Goal: Information Seeking & Learning: Understand process/instructions

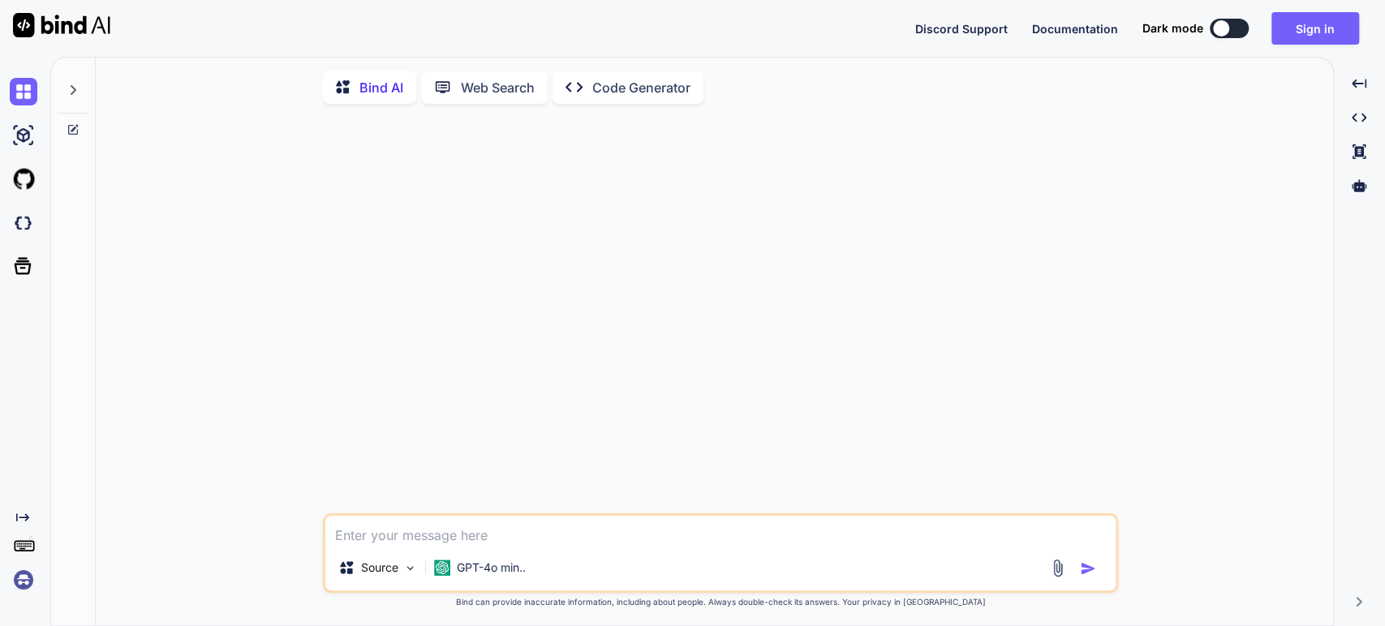
click at [529, 161] on div at bounding box center [722, 315] width 792 height 397
click at [1301, 17] on button "Sign in" at bounding box center [1315, 28] width 88 height 32
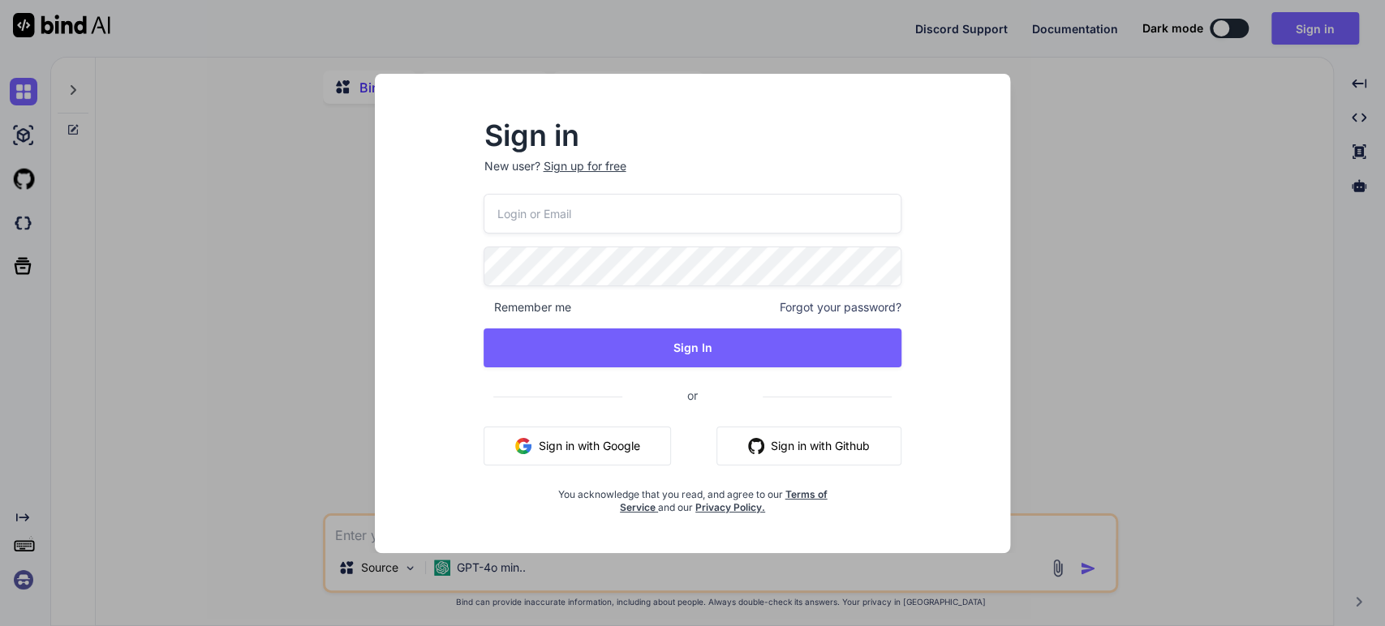
click at [579, 438] on button "Sign in with Google" at bounding box center [576, 446] width 187 height 39
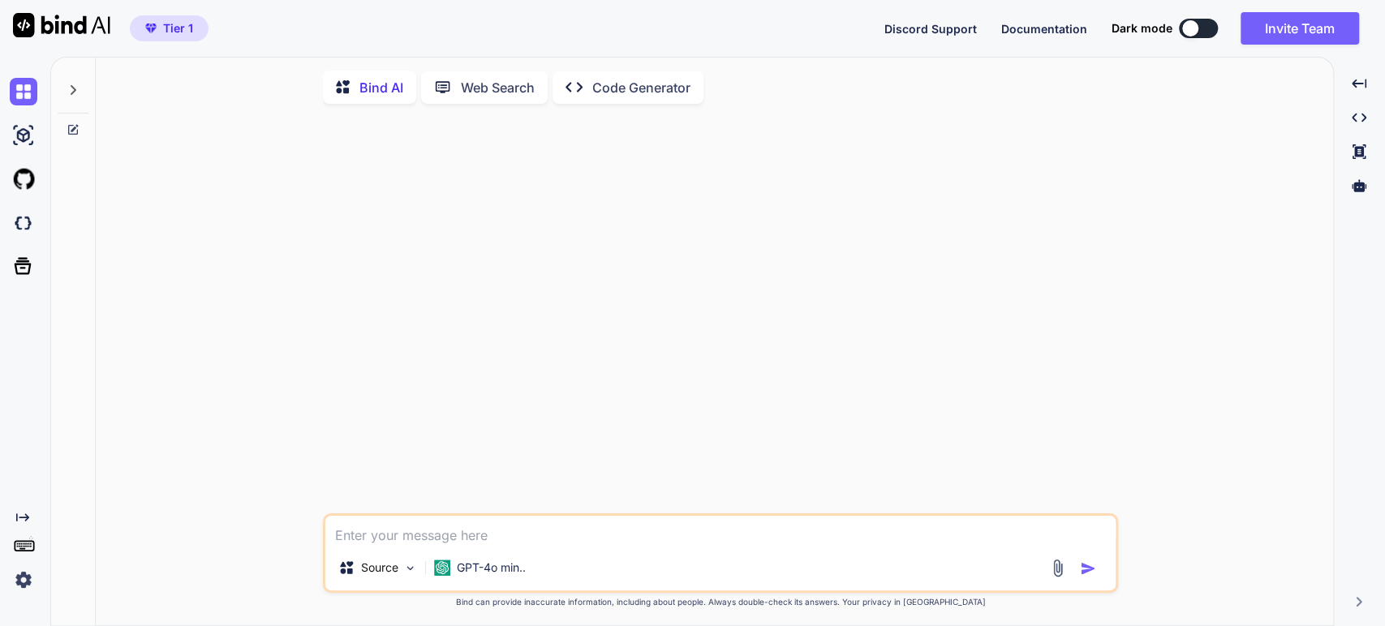
click at [63, 88] on div at bounding box center [73, 86] width 31 height 56
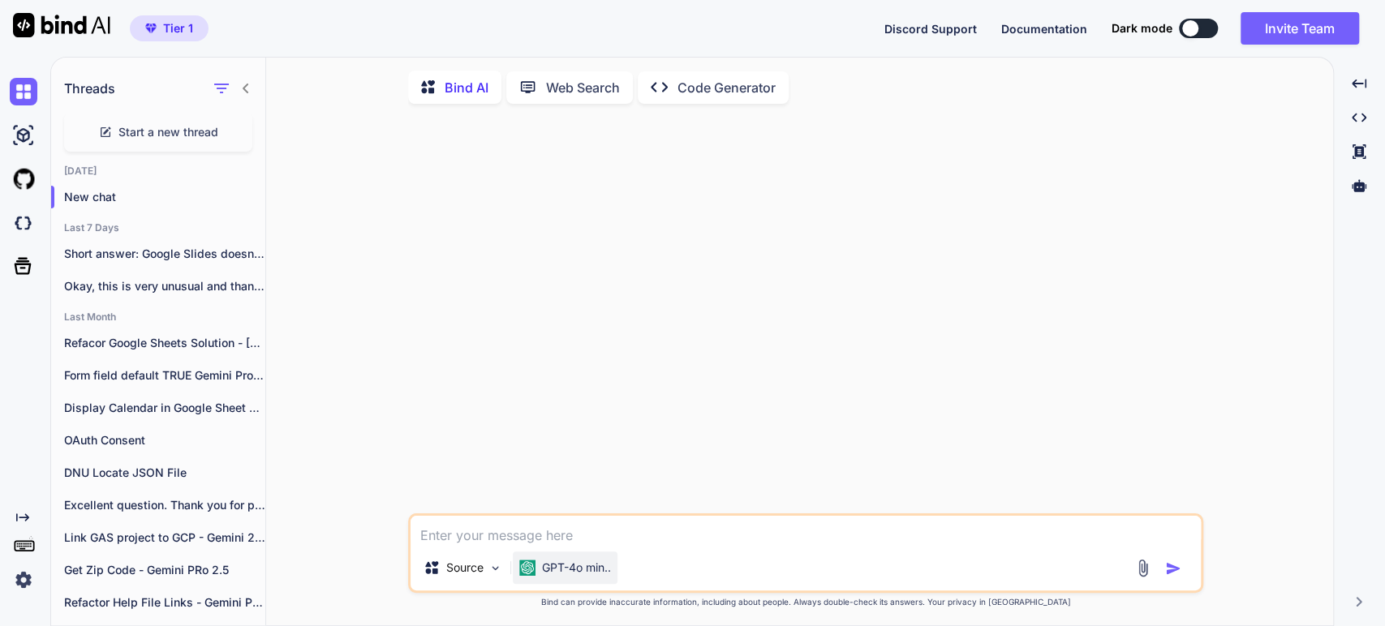
click at [602, 576] on p "GPT-4o min.." at bounding box center [576, 568] width 69 height 16
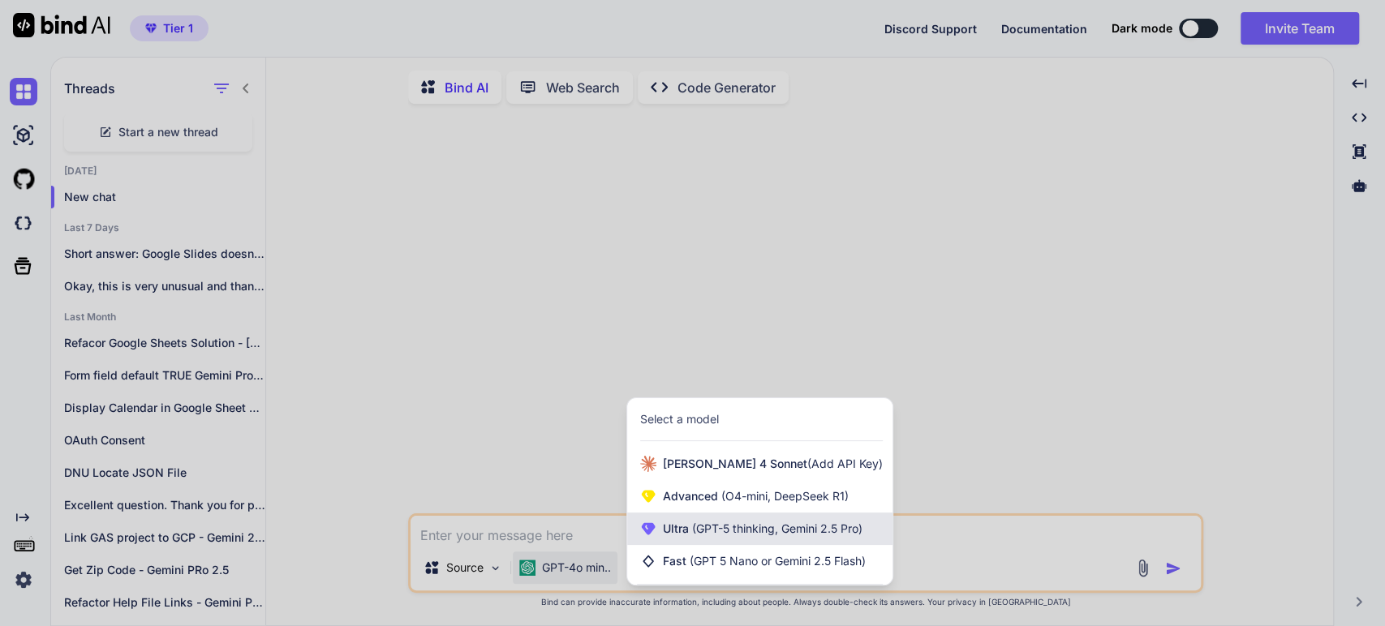
click at [717, 535] on span "(GPT-5 thinking, Gemini 2.5 Pro)" at bounding box center [776, 529] width 174 height 14
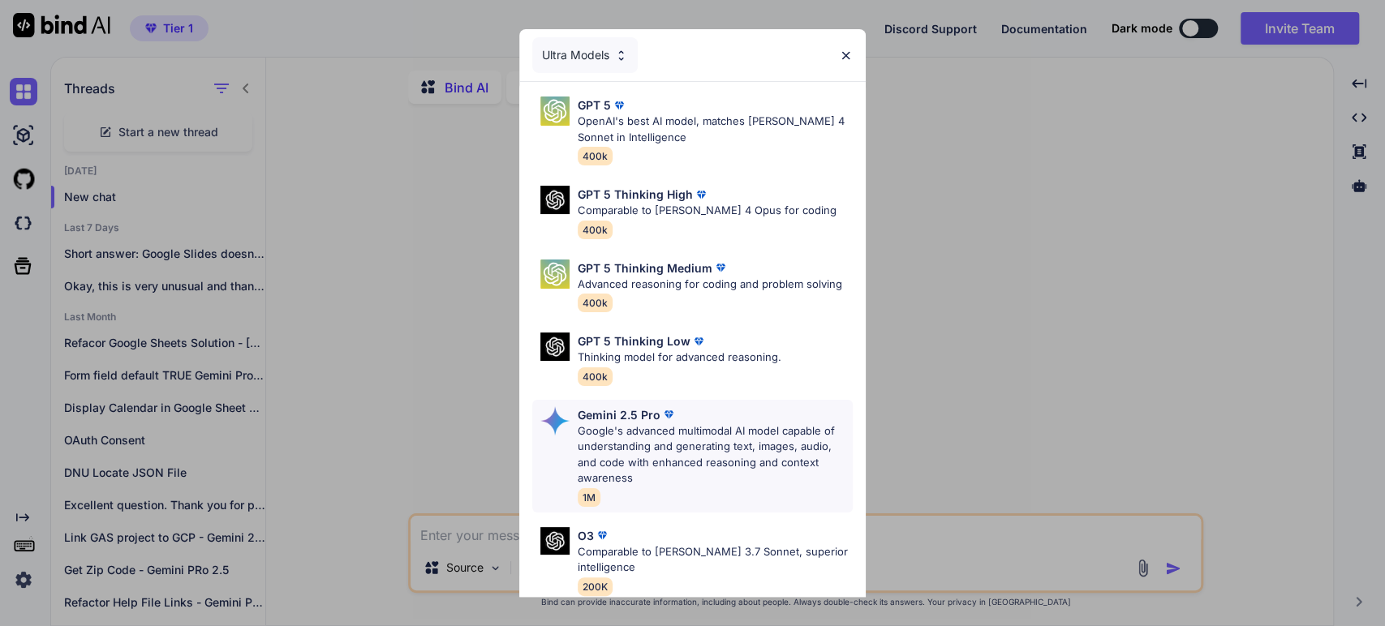
click at [626, 420] on p "Gemini 2.5 Pro" at bounding box center [618, 414] width 83 height 17
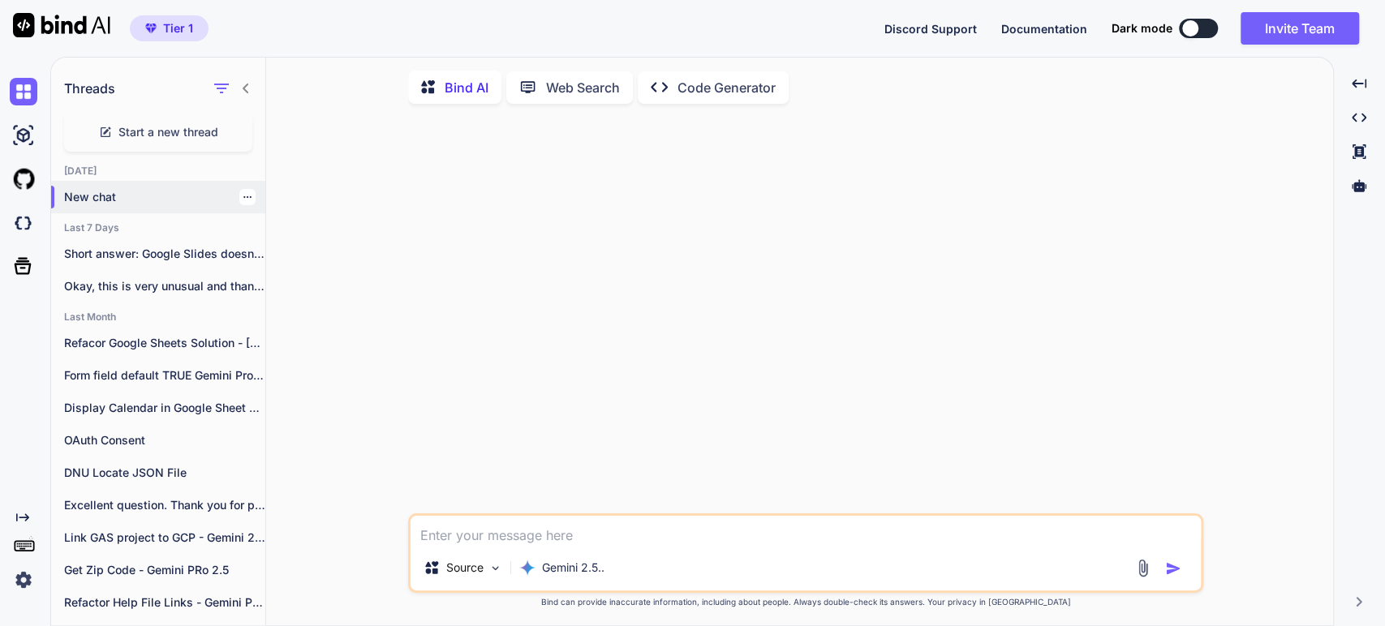
click at [111, 195] on p "New chat" at bounding box center [164, 197] width 201 height 16
click at [492, 543] on textarea at bounding box center [805, 530] width 790 height 29
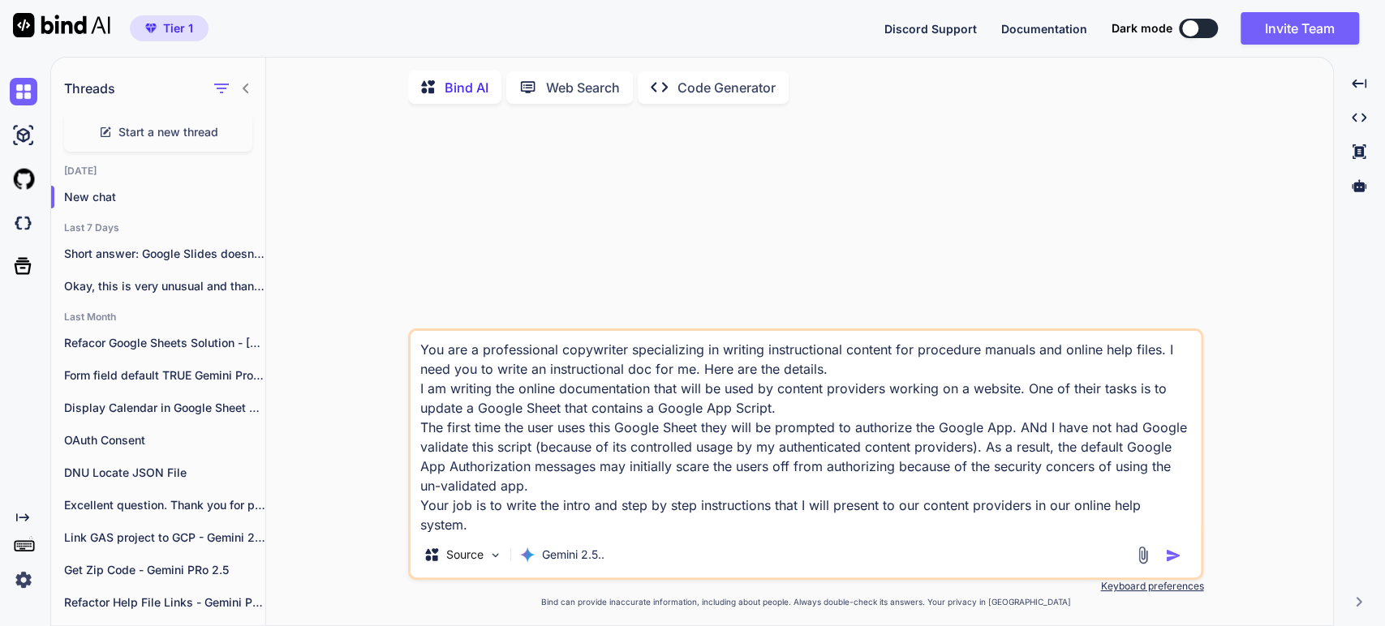
scroll to position [20, 0]
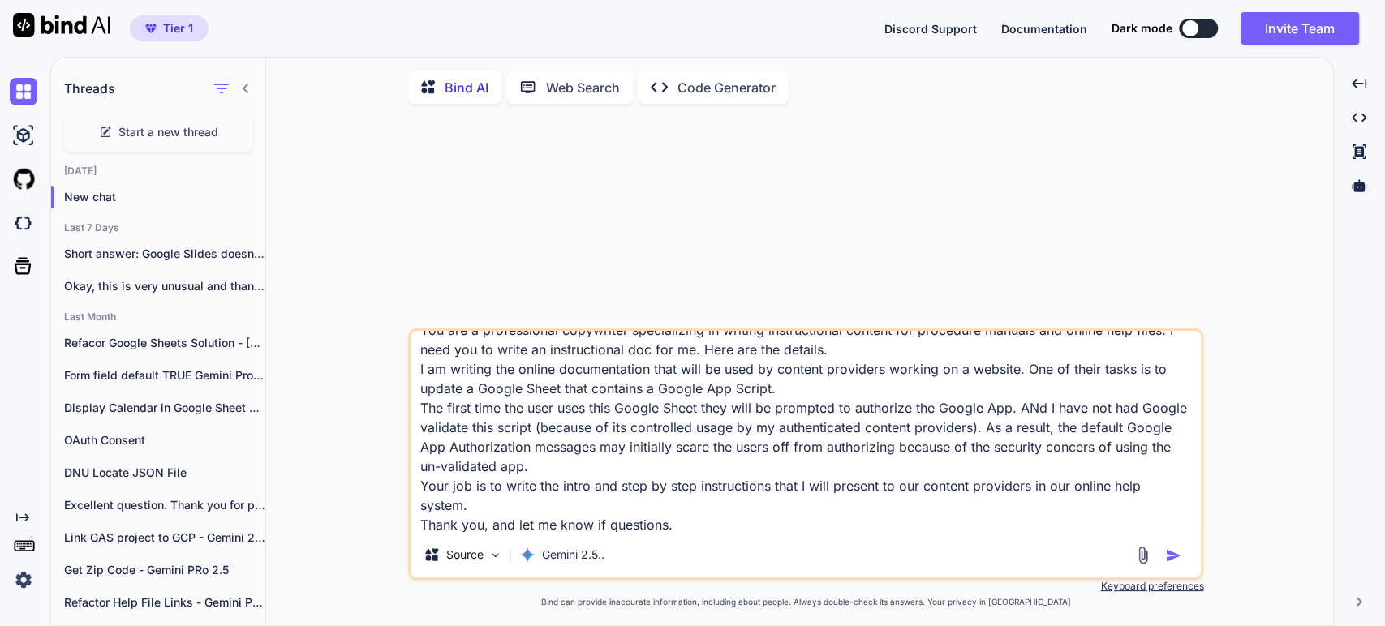
type textarea "You are a professional copywriter specializing in writing instructional content…"
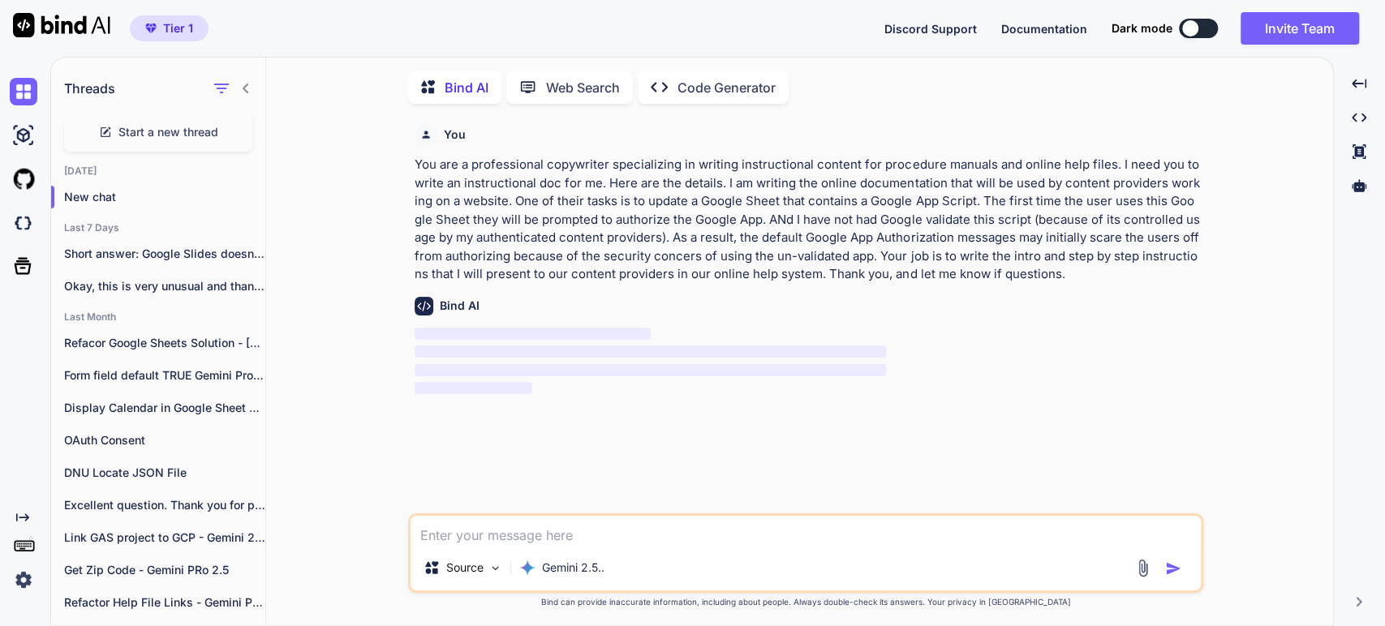
scroll to position [6, 0]
click at [590, 212] on p "You are a professional copywriter specializing in writing instructional content…" at bounding box center [806, 217] width 785 height 128
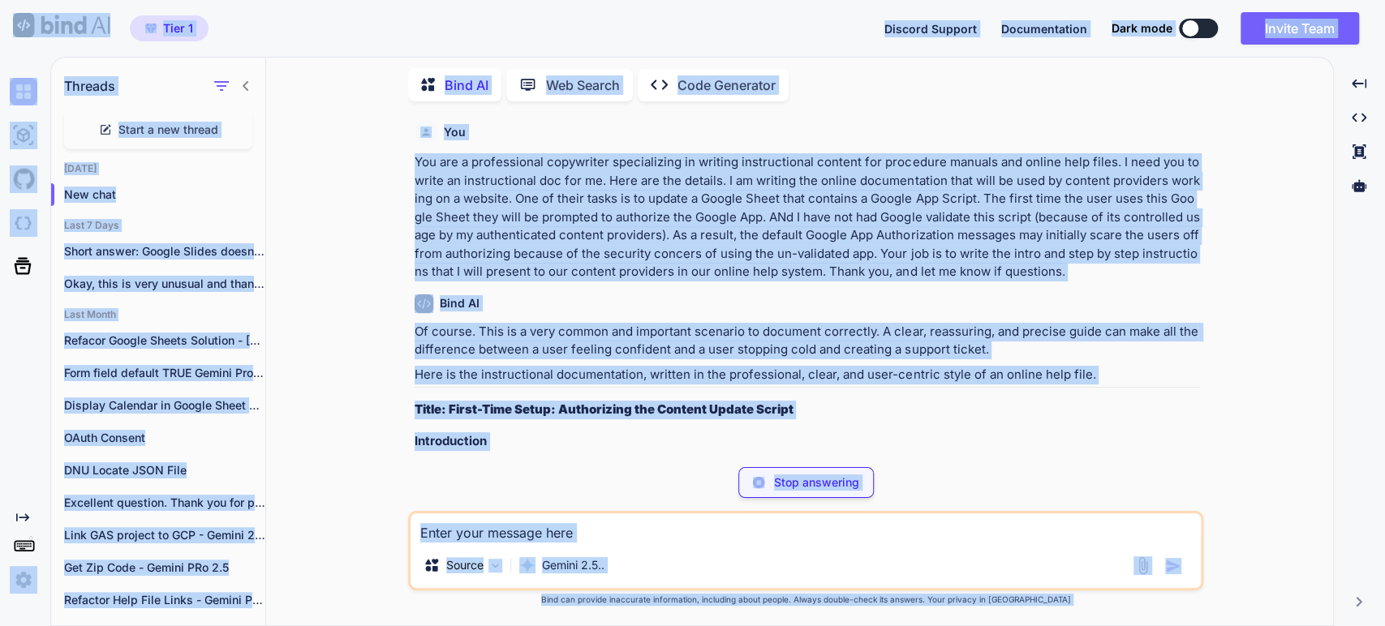
drag, startPoint x: 597, startPoint y: 256, endPoint x: 600, endPoint y: 264, distance: 8.7
click at [596, 256] on p "You are a professional copywriter specializing in writing instructional content…" at bounding box center [806, 217] width 785 height 128
drag, startPoint x: 1255, startPoint y: 401, endPoint x: 1115, endPoint y: 367, distance: 143.4
click at [1252, 401] on div "You You are a professional copywriter specializing in writing instructional con…" at bounding box center [806, 369] width 1054 height 511
drag, startPoint x: 565, startPoint y: 533, endPoint x: 569, endPoint y: 328, distance: 205.2
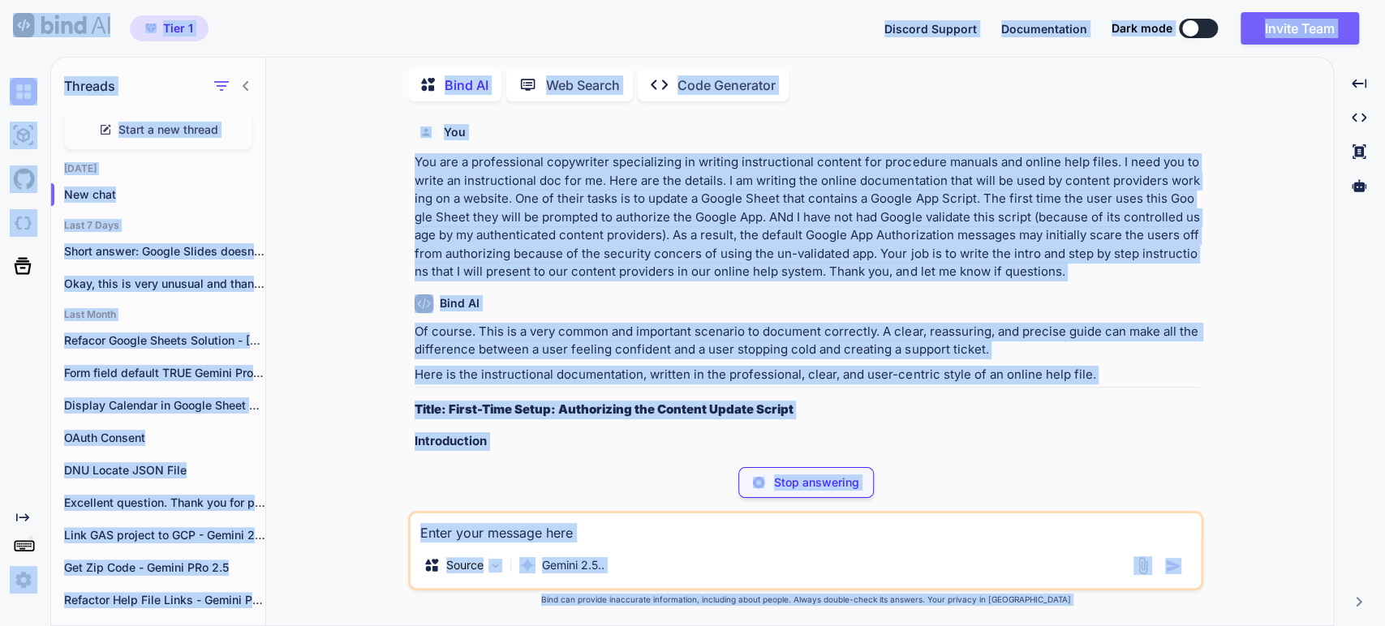
click at [565, 530] on textarea at bounding box center [805, 527] width 790 height 29
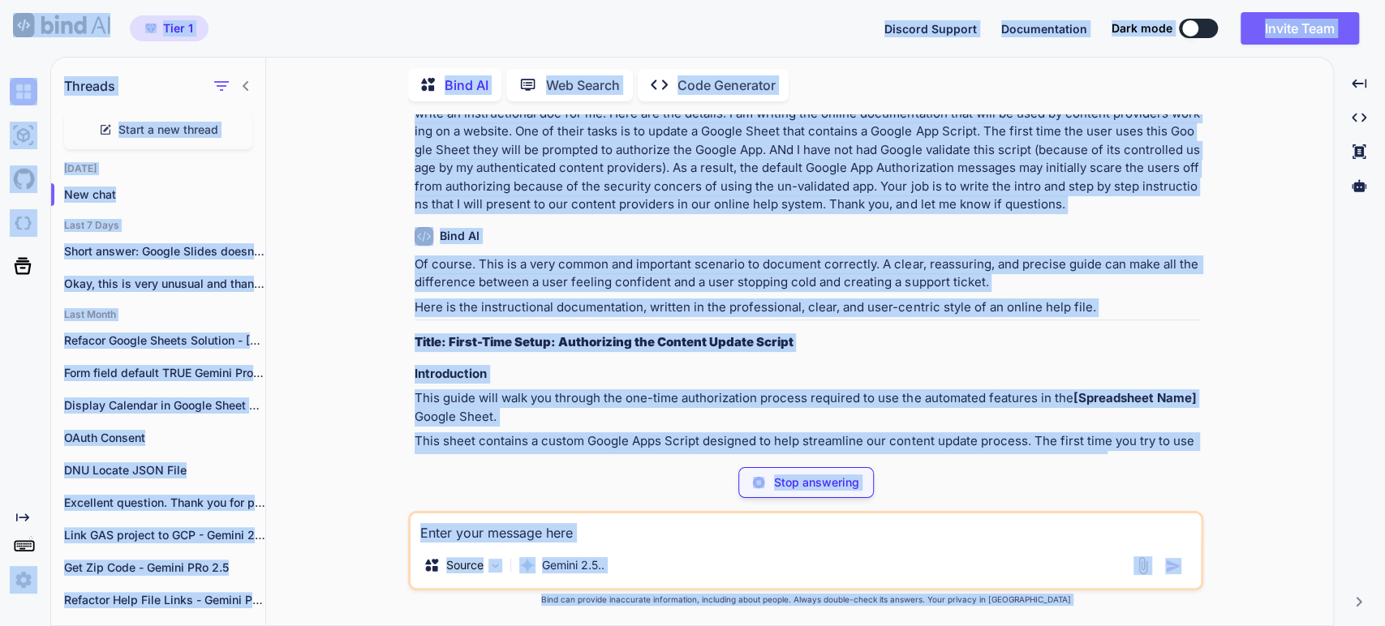
scroll to position [180, 0]
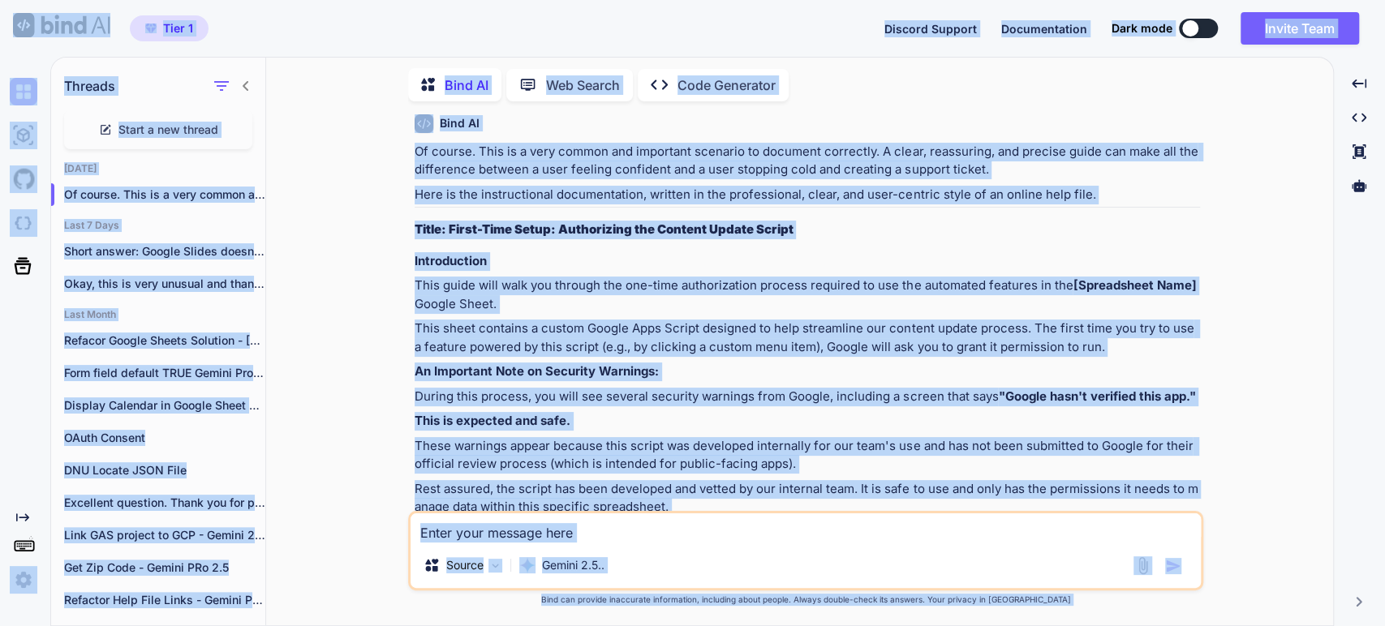
click at [947, 264] on h4 "Introduction" at bounding box center [806, 261] width 785 height 19
click at [946, 263] on h4 "Introduction" at bounding box center [806, 261] width 785 height 19
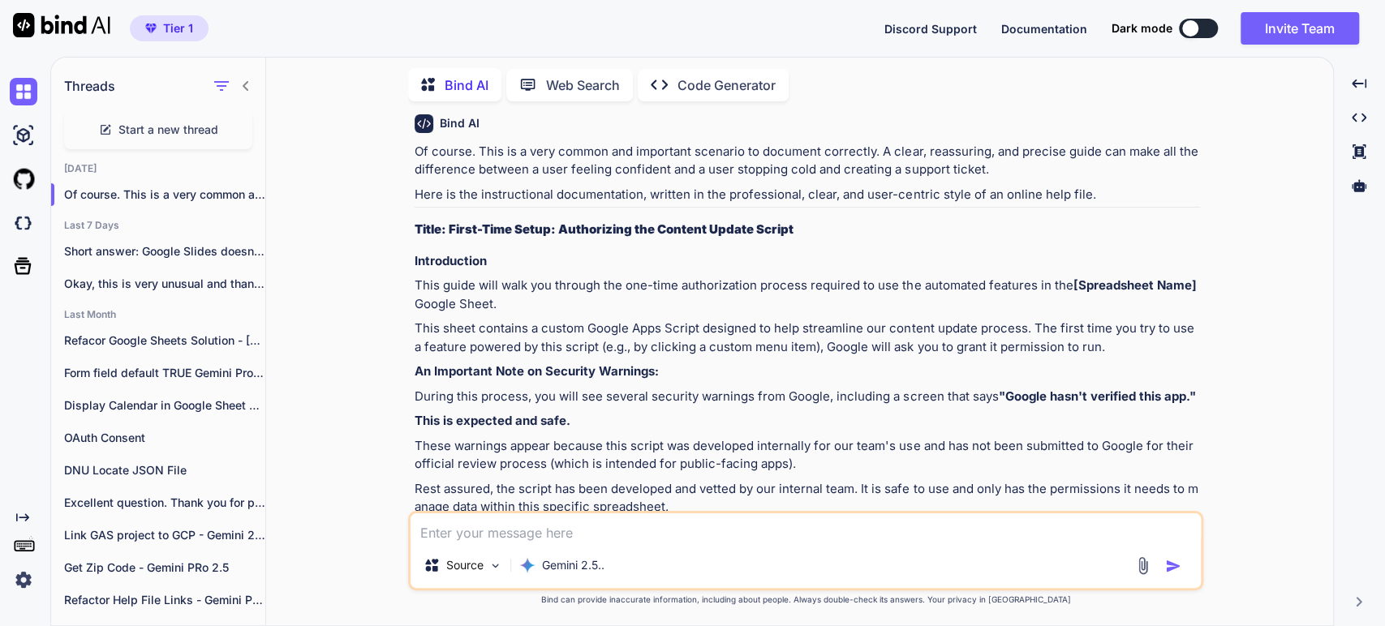
click at [634, 333] on p "This sheet contains a custom Google Apps Script designed to help streamline our…" at bounding box center [806, 338] width 785 height 36
click at [804, 334] on p "This sheet contains a custom Google Apps Script designed to help streamline our…" at bounding box center [806, 338] width 785 height 36
click at [539, 342] on p "This sheet contains a custom Google Apps Script designed to help streamline our…" at bounding box center [806, 338] width 785 height 36
click at [666, 337] on p "This sheet contains a custom Google Apps Script designed to help streamline our…" at bounding box center [806, 338] width 785 height 36
click at [904, 393] on p "During this process, you will see several security warnings from Google, includ…" at bounding box center [806, 397] width 785 height 19
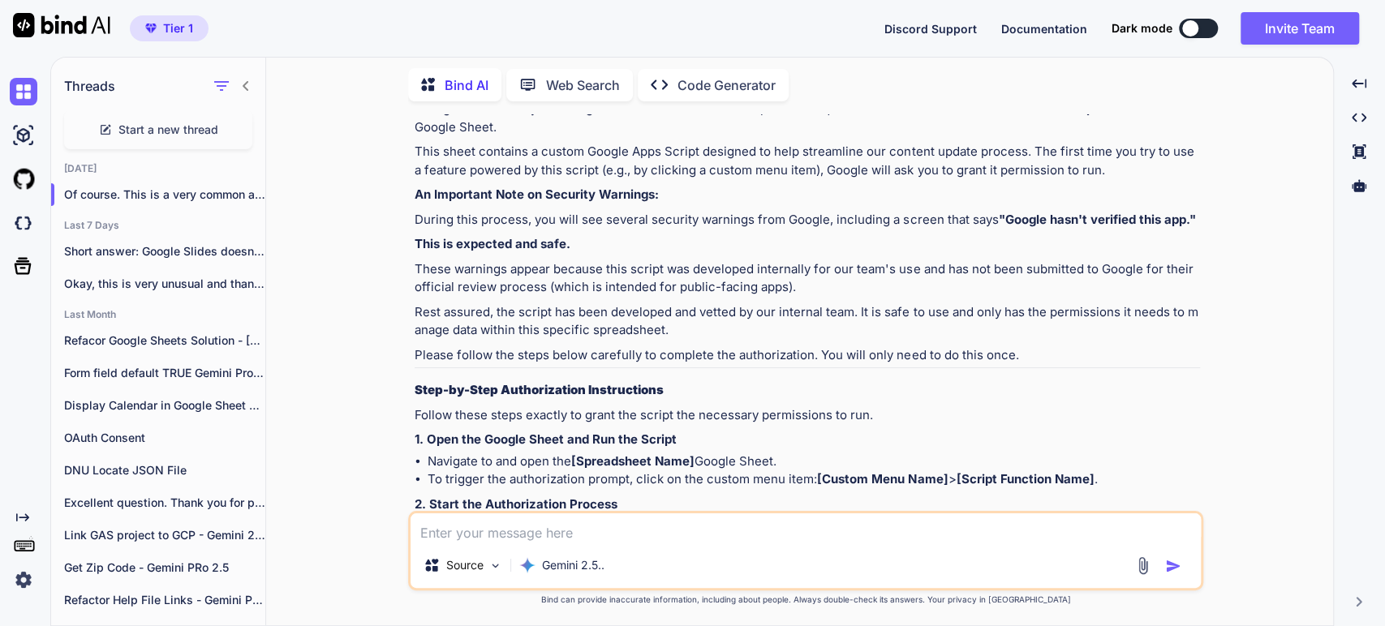
scroll to position [360, 0]
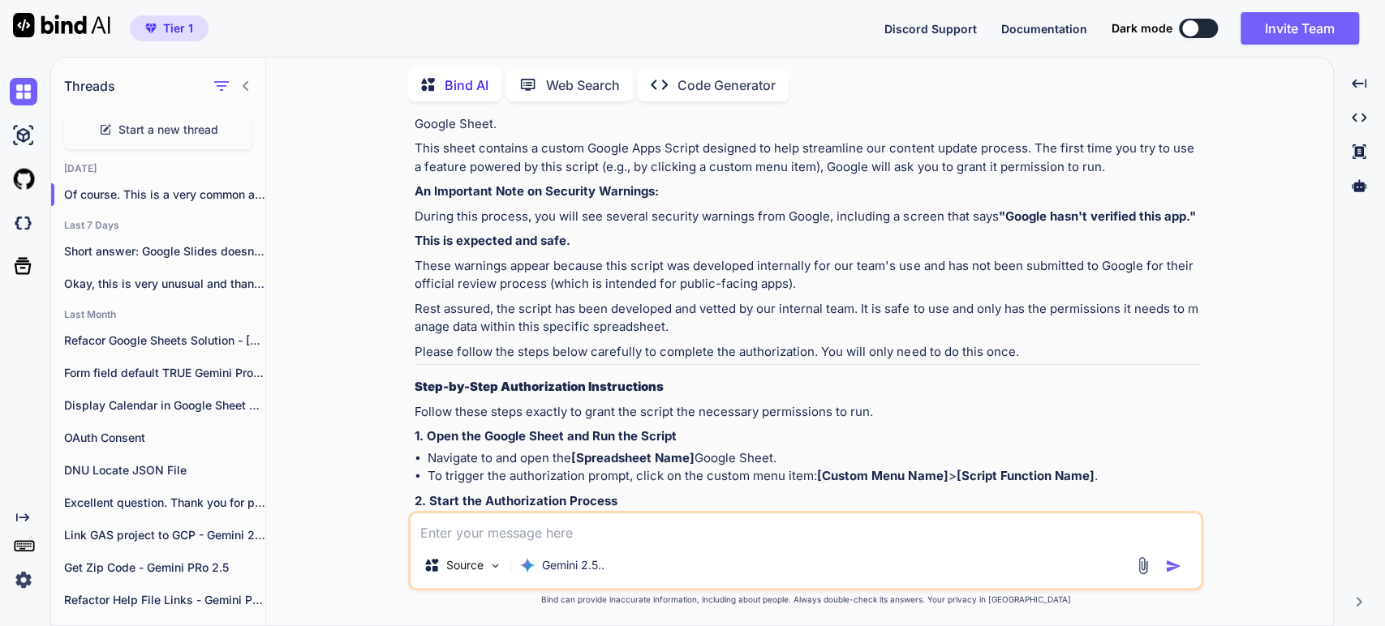
click at [453, 242] on strong "This is expected and safe." at bounding box center [492, 240] width 156 height 15
click at [477, 284] on p "These warnings appear because this script was developed internally for our team…" at bounding box center [806, 275] width 785 height 36
click at [633, 265] on p "These warnings appear because this script was developed internally for our team…" at bounding box center [806, 275] width 785 height 36
click at [830, 453] on li "Navigate to and open the [Spreadsheet Name] Google Sheet." at bounding box center [813, 458] width 772 height 19
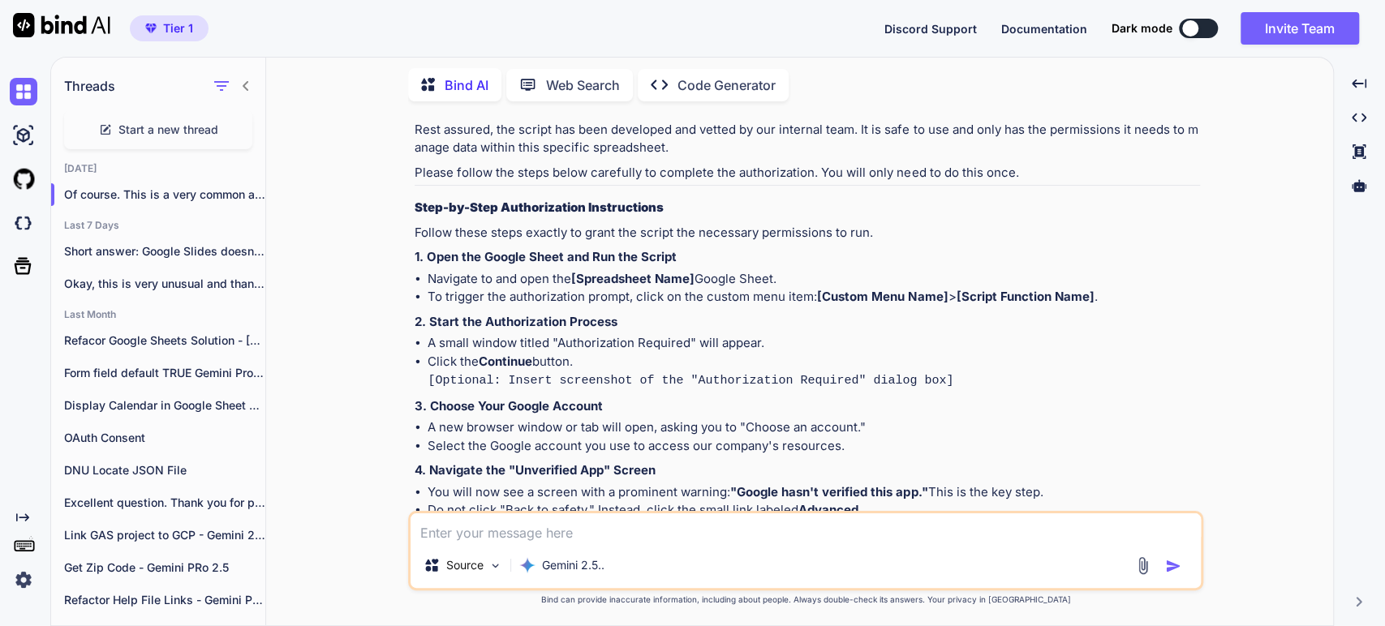
scroll to position [540, 0]
click at [638, 346] on p "A small window titled "Authorization Required" will appear." at bounding box center [813, 342] width 772 height 19
click at [524, 368] on p "Click the Continue button." at bounding box center [813, 361] width 772 height 19
click at [601, 373] on code "[Optional: Insert screenshot of the "Authorization Required" dialog box]" at bounding box center [690, 380] width 526 height 14
click at [545, 418] on li "A new browser window or tab will open, asking you to "Choose an account."" at bounding box center [813, 427] width 772 height 19
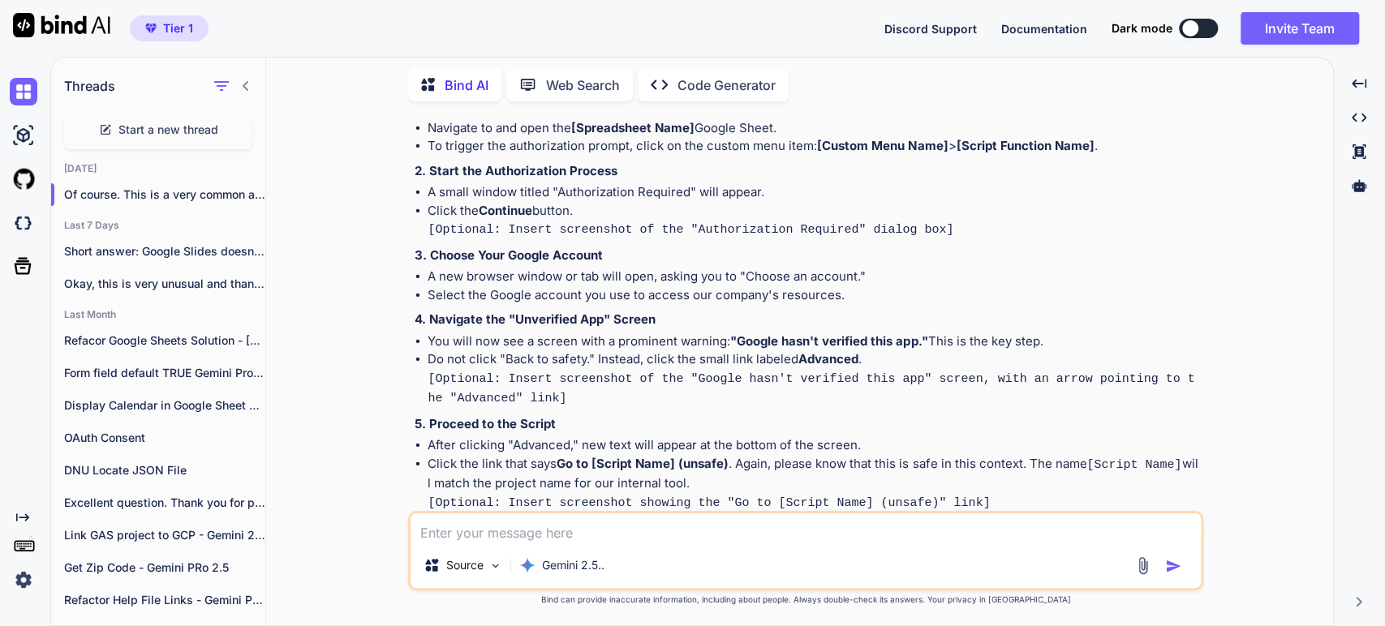
scroll to position [720, 0]
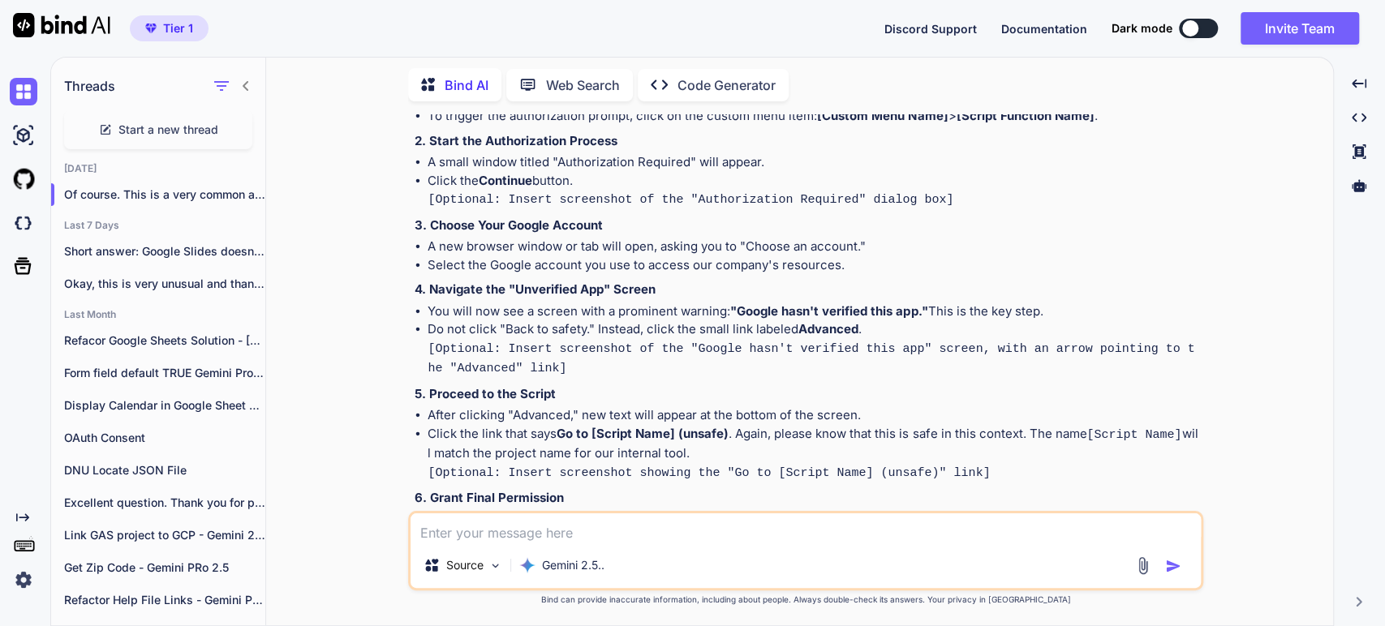
click at [714, 373] on div "Of course. This is a very common and important scenario to document correctly. …" at bounding box center [806, 252] width 785 height 1298
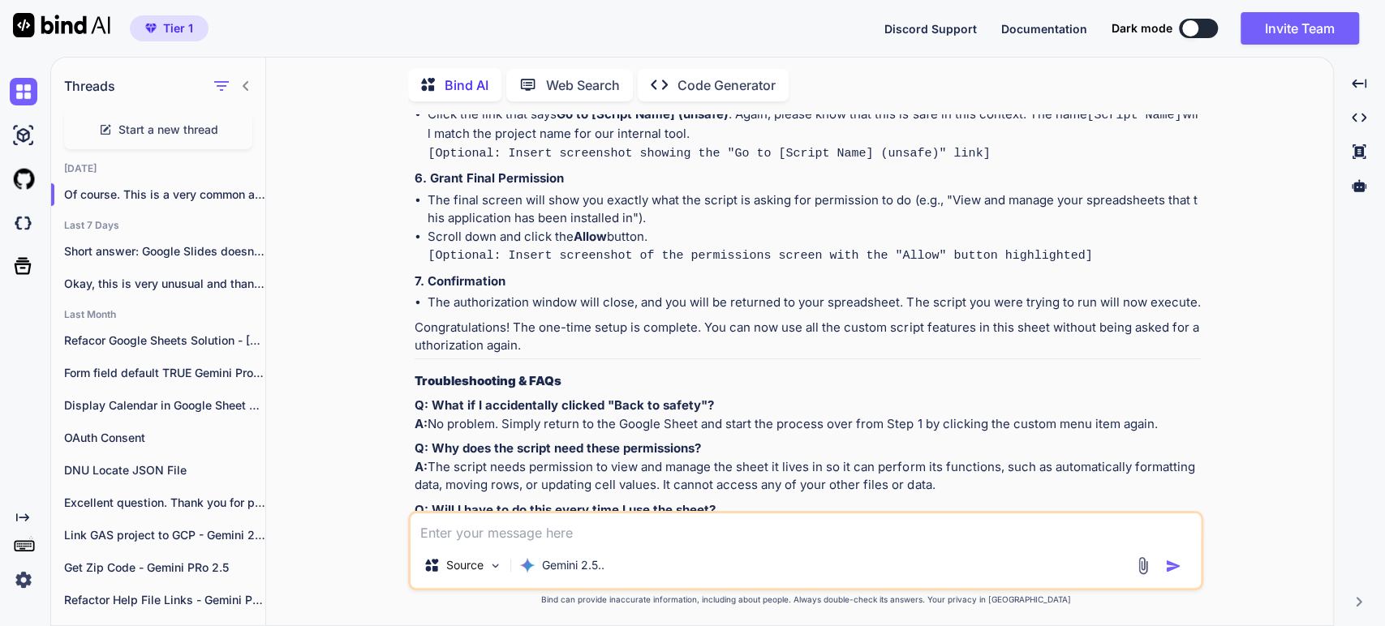
scroll to position [1081, 0]
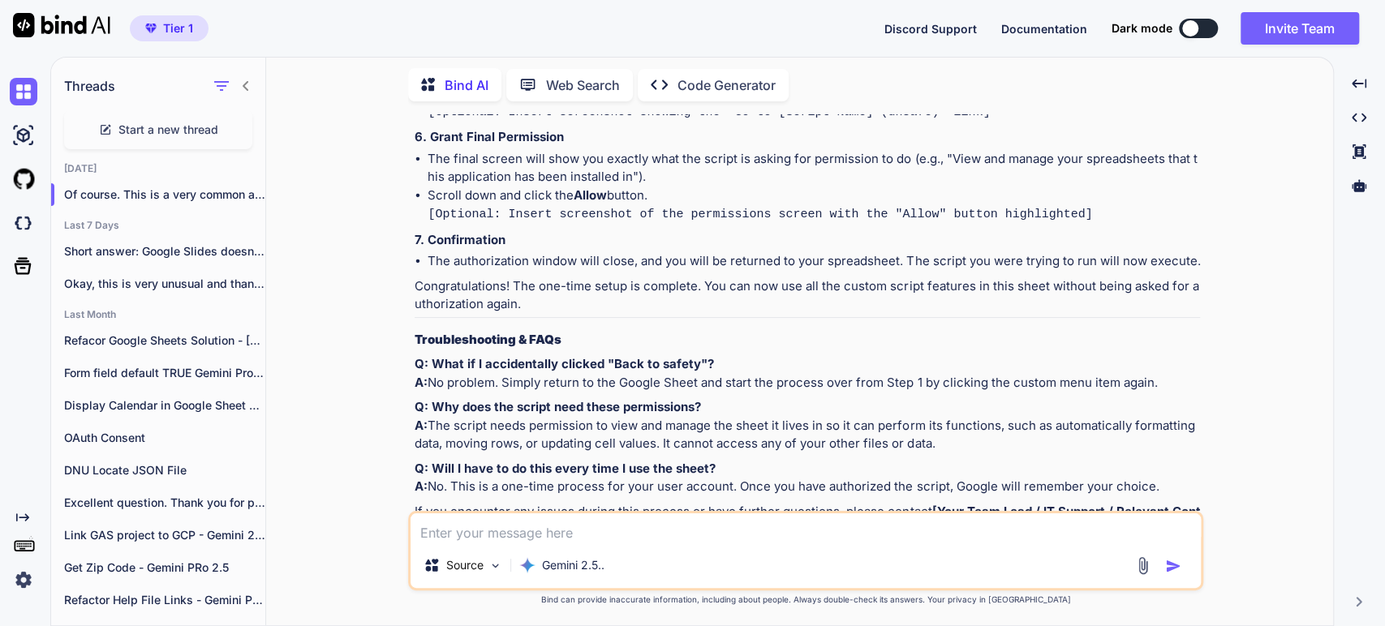
click at [511, 356] on strong "Q: What if I accidentally clicked "Back to safety"?" at bounding box center [563, 363] width 299 height 15
click at [619, 356] on strong "Q: What if I accidentally clicked "Back to safety"?" at bounding box center [563, 363] width 299 height 15
click at [573, 359] on strong "Q: What if I accidentally clicked "Back to safety"?" at bounding box center [563, 363] width 299 height 15
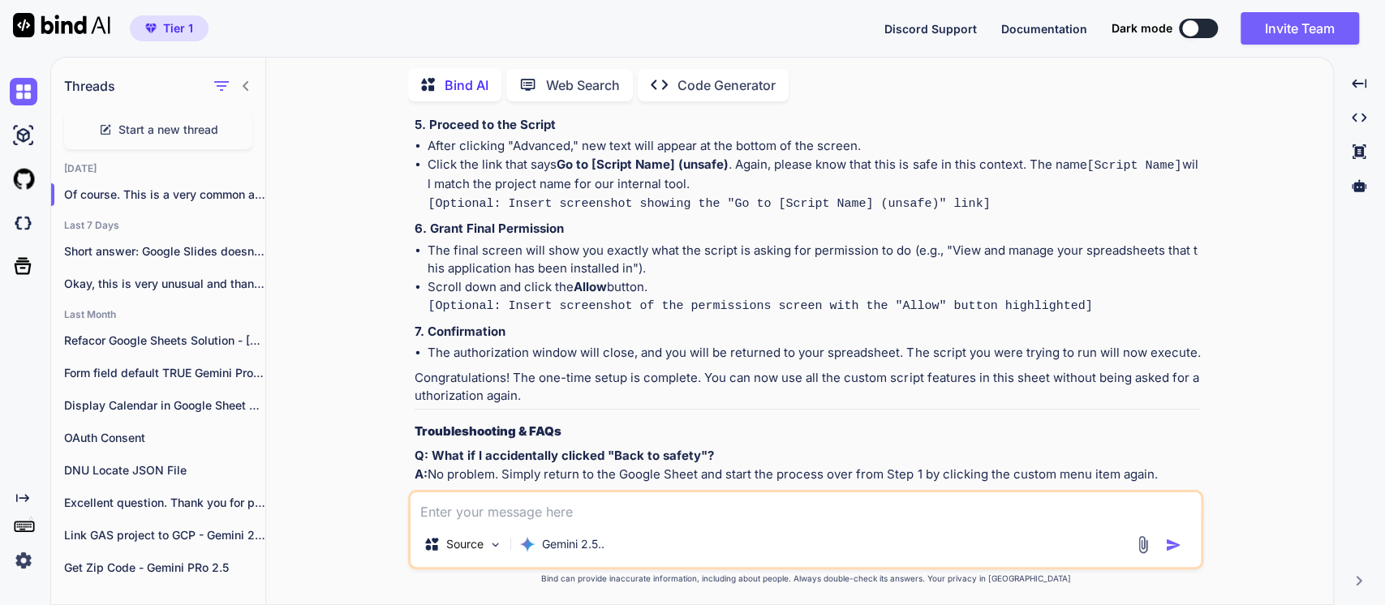
scroll to position [766, 0]
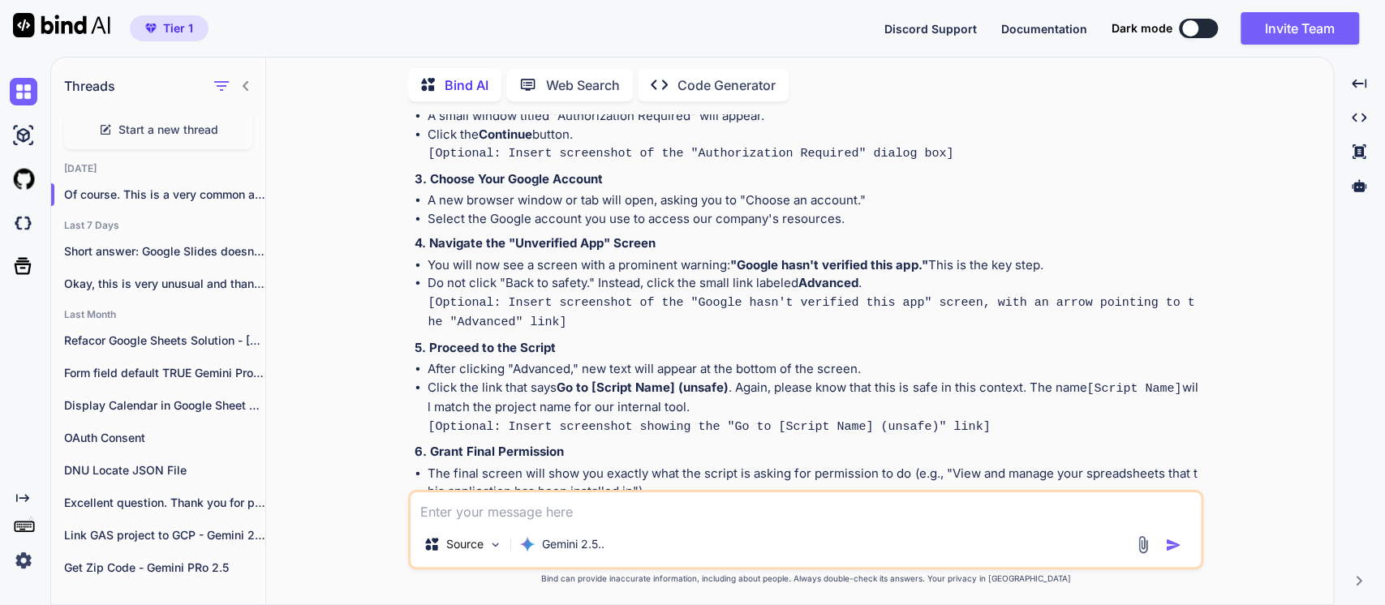
click at [569, 177] on strong "3. Choose Your Google Account" at bounding box center [508, 178] width 188 height 15
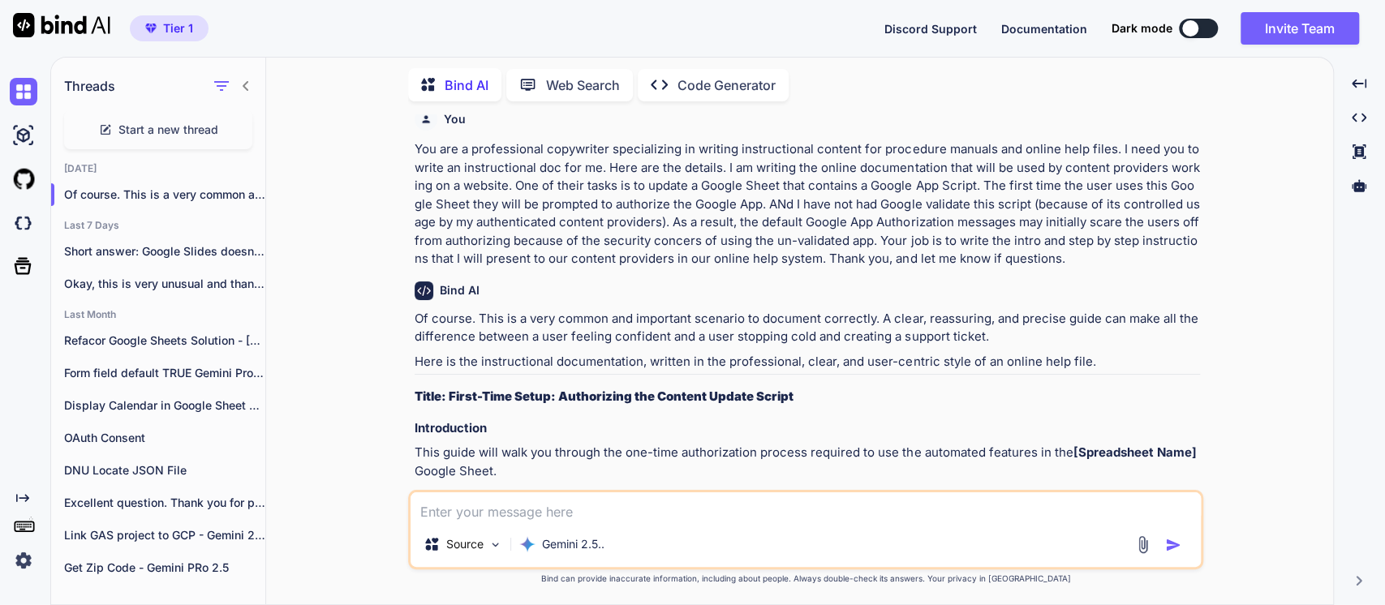
scroll to position [0, 0]
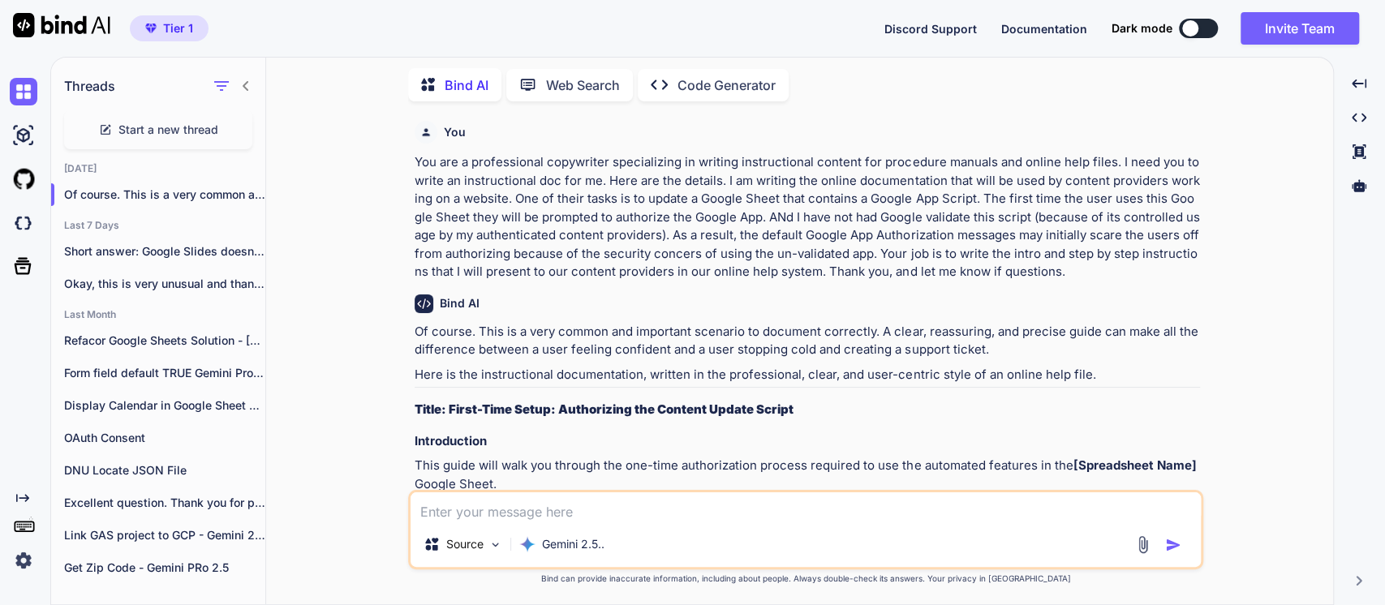
click at [616, 404] on strong "Title: First-Time Setup: Authorizing the Content Update Script" at bounding box center [603, 408] width 379 height 15
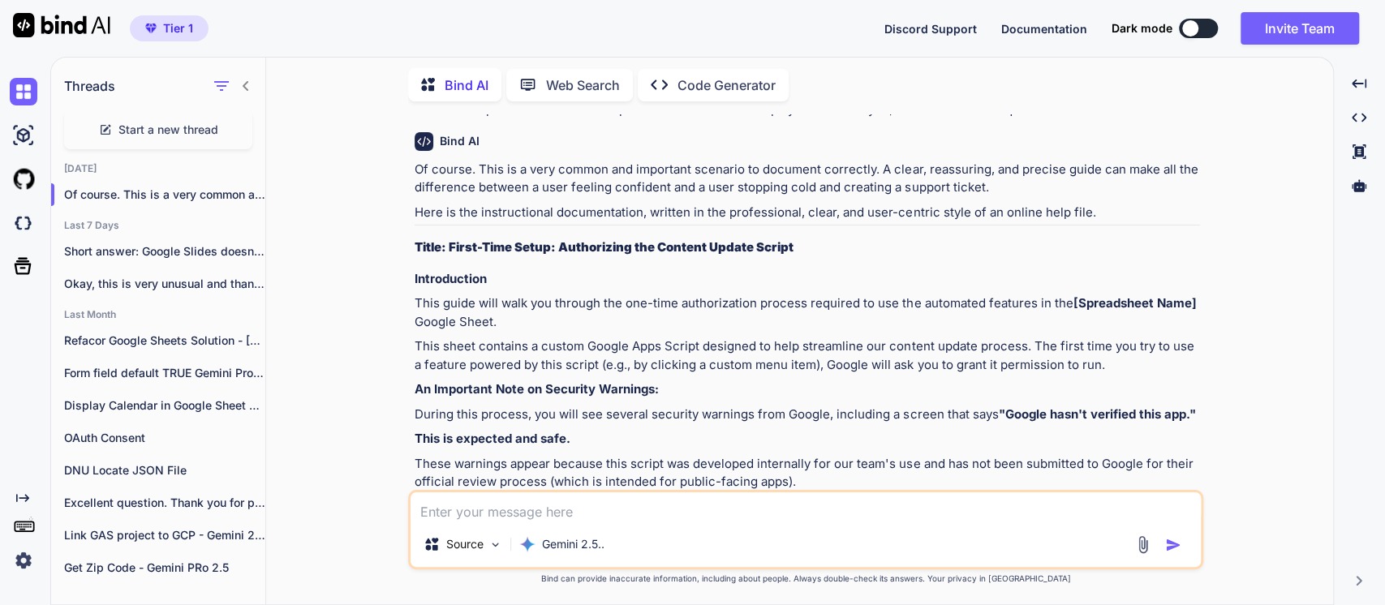
scroll to position [180, 0]
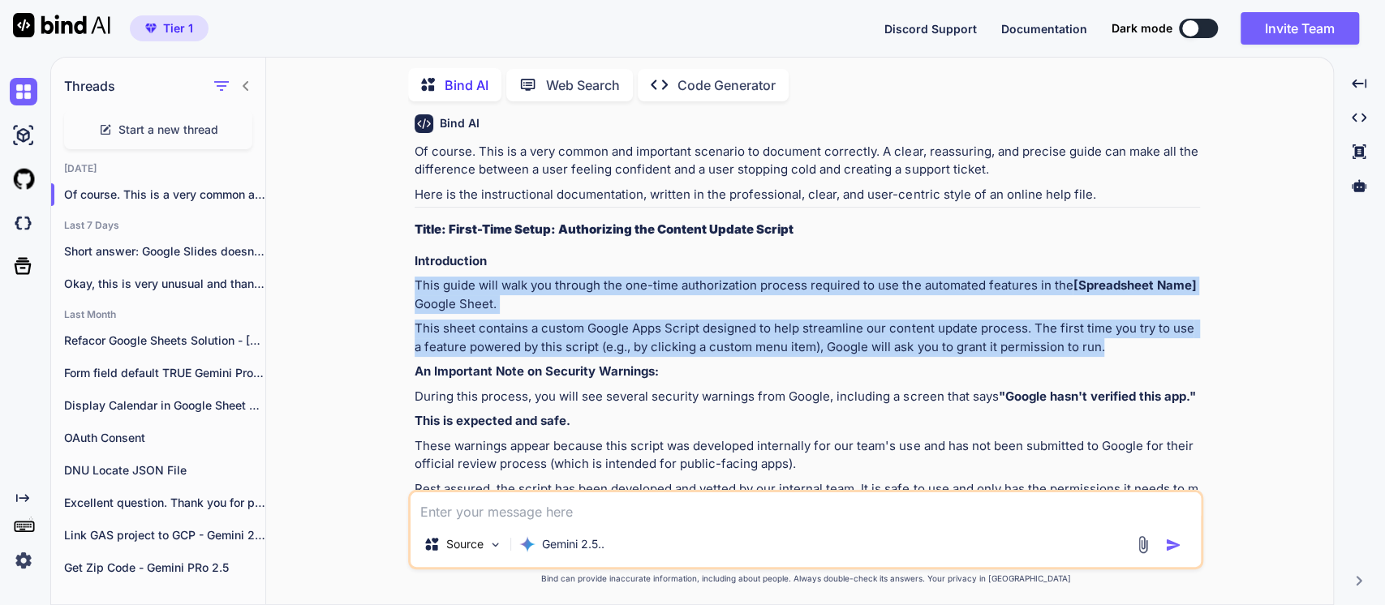
drag, startPoint x: 1103, startPoint y: 343, endPoint x: 398, endPoint y: 284, distance: 707.3
click at [398, 284] on div "You You are a professional copywriter specializing in writing instructional con…" at bounding box center [806, 359] width 1054 height 490
copy div "This guide will walk you through the one-time authorization process required to…"
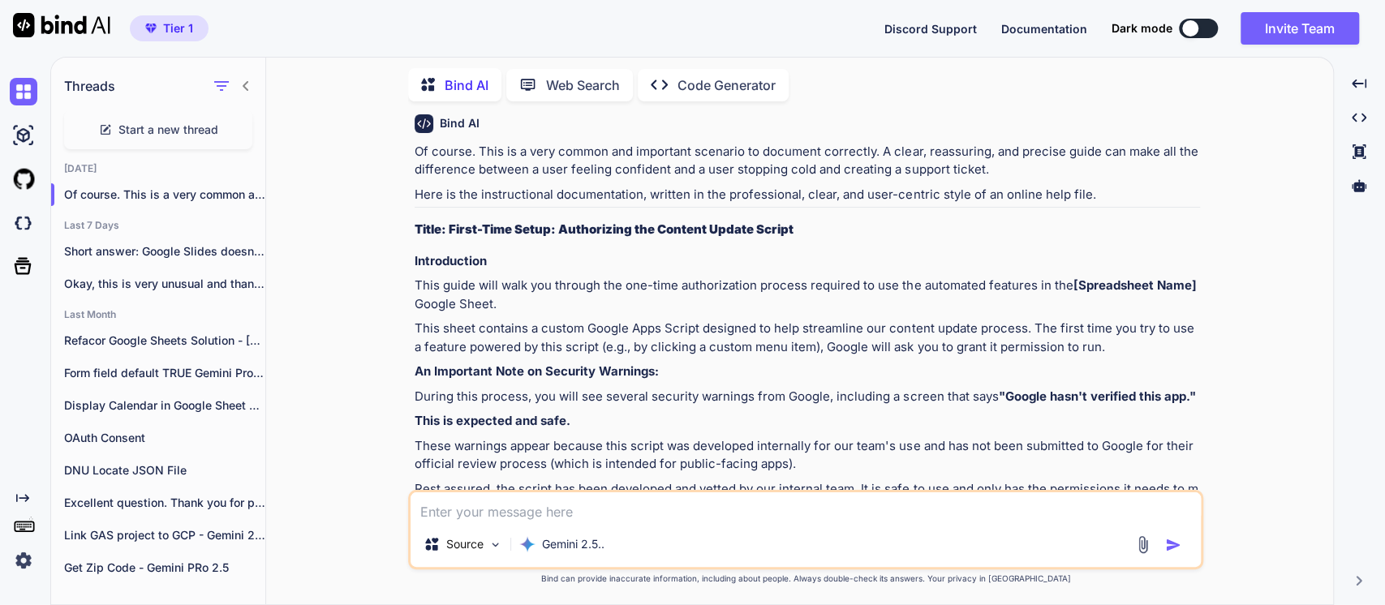
click at [582, 399] on p "During this process, you will see several security warnings from Google, includ…" at bounding box center [806, 397] width 785 height 19
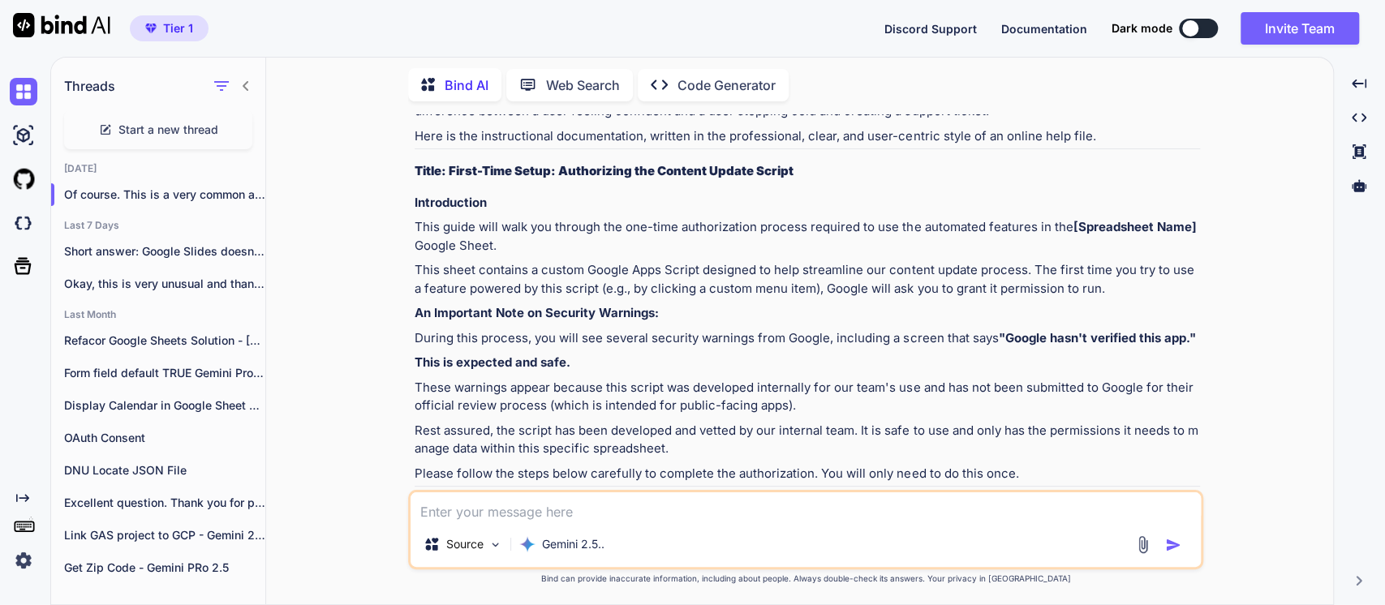
scroll to position [270, 0]
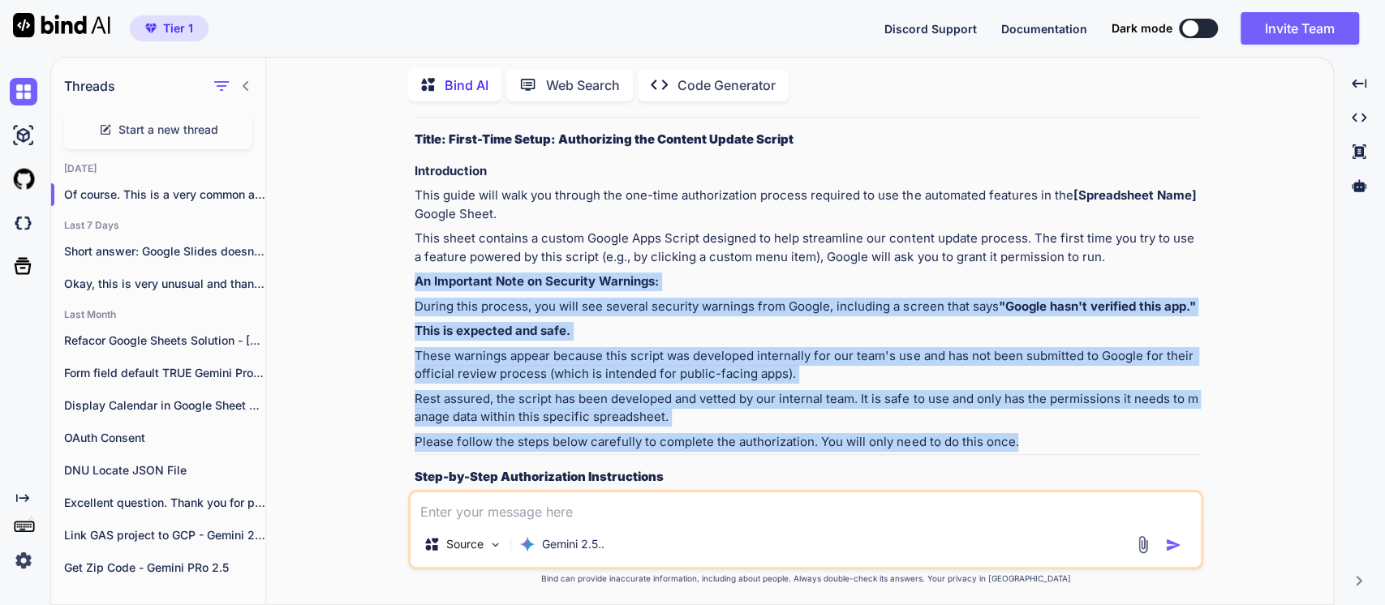
drag, startPoint x: 1034, startPoint y: 443, endPoint x: 342, endPoint y: 287, distance: 709.2
click at [342, 287] on div "You You are a professional copywriter specializing in writing instructional con…" at bounding box center [806, 359] width 1054 height 490
copy div "An Important Note on Security Warnings: During this process, you will see sever…"
click at [526, 288] on strong "An Important Note on Security Warnings:" at bounding box center [536, 280] width 244 height 15
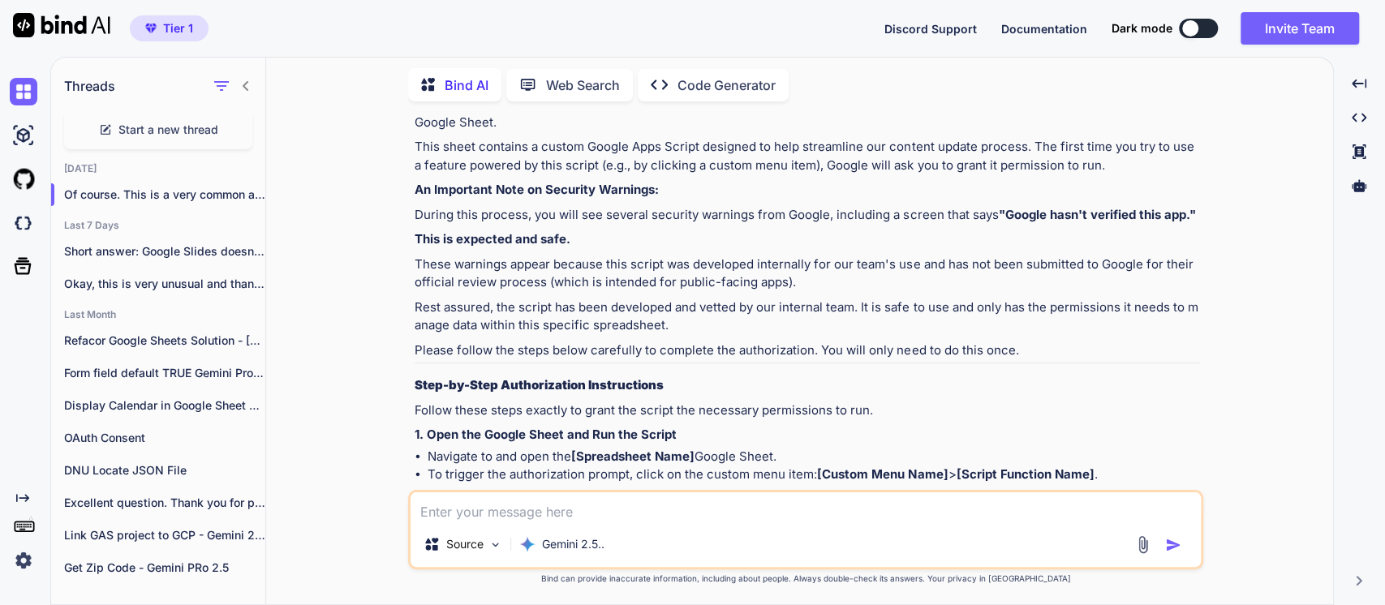
scroll to position [540, 0]
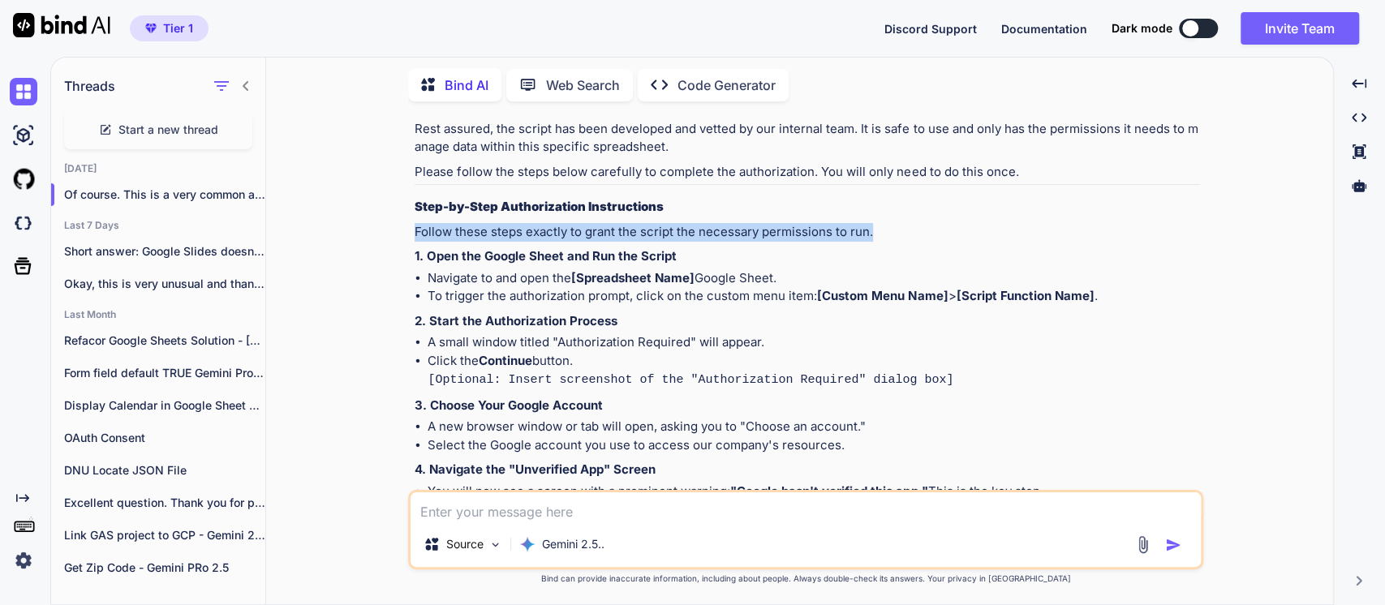
drag, startPoint x: 906, startPoint y: 220, endPoint x: 354, endPoint y: 238, distance: 552.6
click at [354, 238] on div "You You are a professional copywriter specializing in writing instructional con…" at bounding box center [806, 359] width 1054 height 490
copy p "Follow these steps exactly to grant the script the necessary permissions to run."
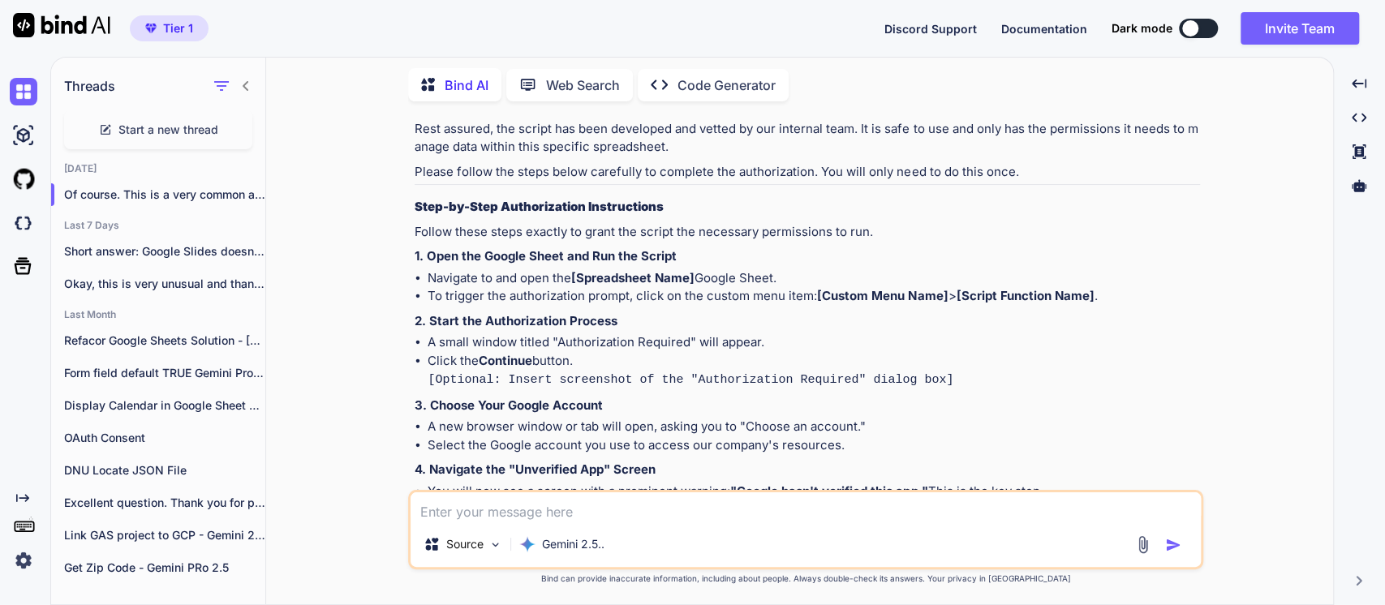
click at [560, 297] on li "To trigger the authorization prompt, click on the custom menu item: [Custom Men…" at bounding box center [813, 296] width 772 height 19
click at [467, 336] on p "A small window titled "Authorization Required" will appear." at bounding box center [813, 342] width 772 height 19
click at [498, 330] on div "Of course. This is a very common and important scenario to document correctly. …" at bounding box center [806, 432] width 785 height 1298
click at [815, 345] on p "A small window titled "Authorization Required" will appear." at bounding box center [813, 342] width 772 height 19
click at [457, 345] on p "A small window titled "Authorization Required" will appear." at bounding box center [813, 342] width 772 height 19
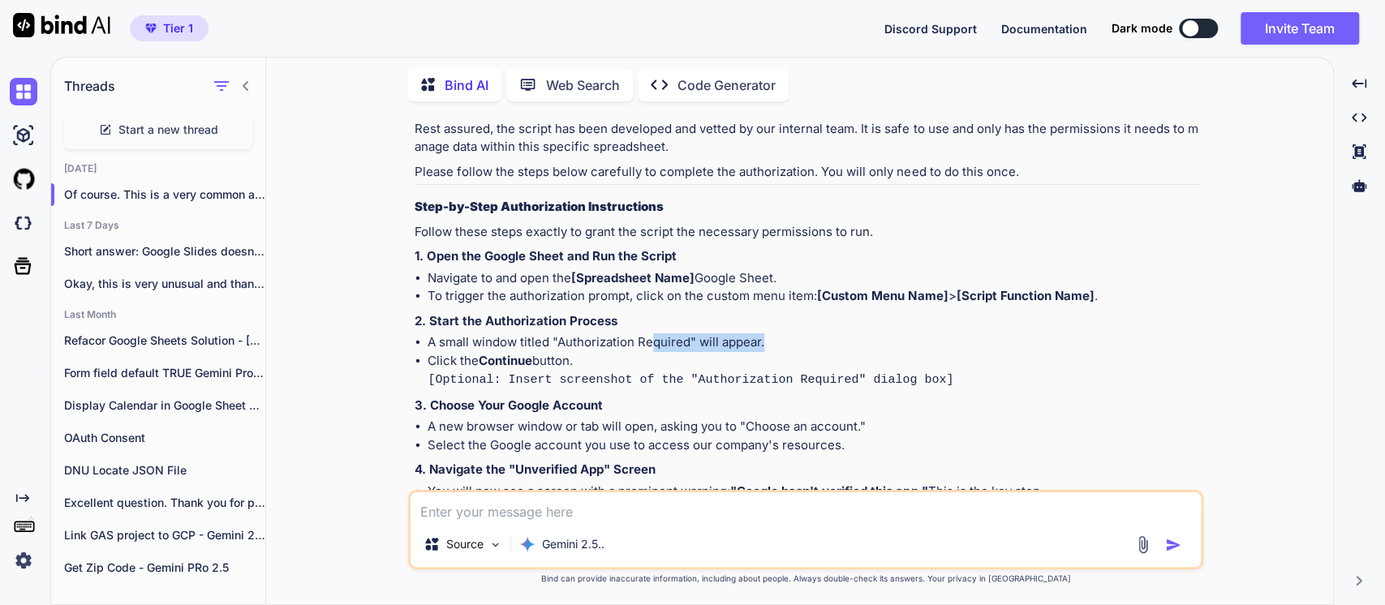
drag, startPoint x: 771, startPoint y: 333, endPoint x: 645, endPoint y: 338, distance: 125.8
click at [646, 341] on p "A small window titled "Authorization Required" will appear." at bounding box center [813, 342] width 772 height 19
click at [552, 335] on p "A small window titled "Authorization Required" will appear." at bounding box center [813, 342] width 772 height 19
click at [431, 320] on strong "2. Start the Authorization Process" at bounding box center [515, 320] width 203 height 15
click at [504, 344] on p "A small window titled "Authorization Required" will appear." at bounding box center [813, 342] width 772 height 19
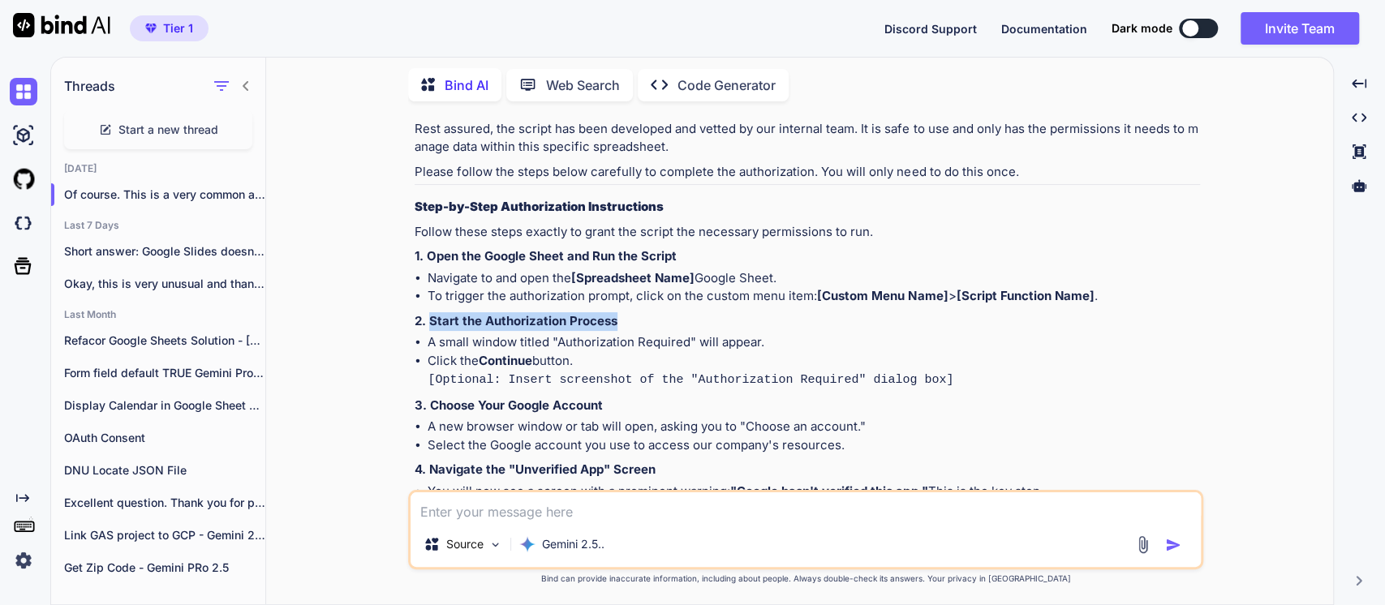
drag, startPoint x: 628, startPoint y: 322, endPoint x: 432, endPoint y: 311, distance: 195.8
click at [427, 321] on p "2. Start the Authorization Process" at bounding box center [806, 321] width 785 height 19
copy strong "Start the Authorization Process"
drag, startPoint x: 608, startPoint y: 397, endPoint x: 429, endPoint y: 397, distance: 179.2
click at [429, 397] on p "3. Choose Your Google Account" at bounding box center [806, 406] width 785 height 19
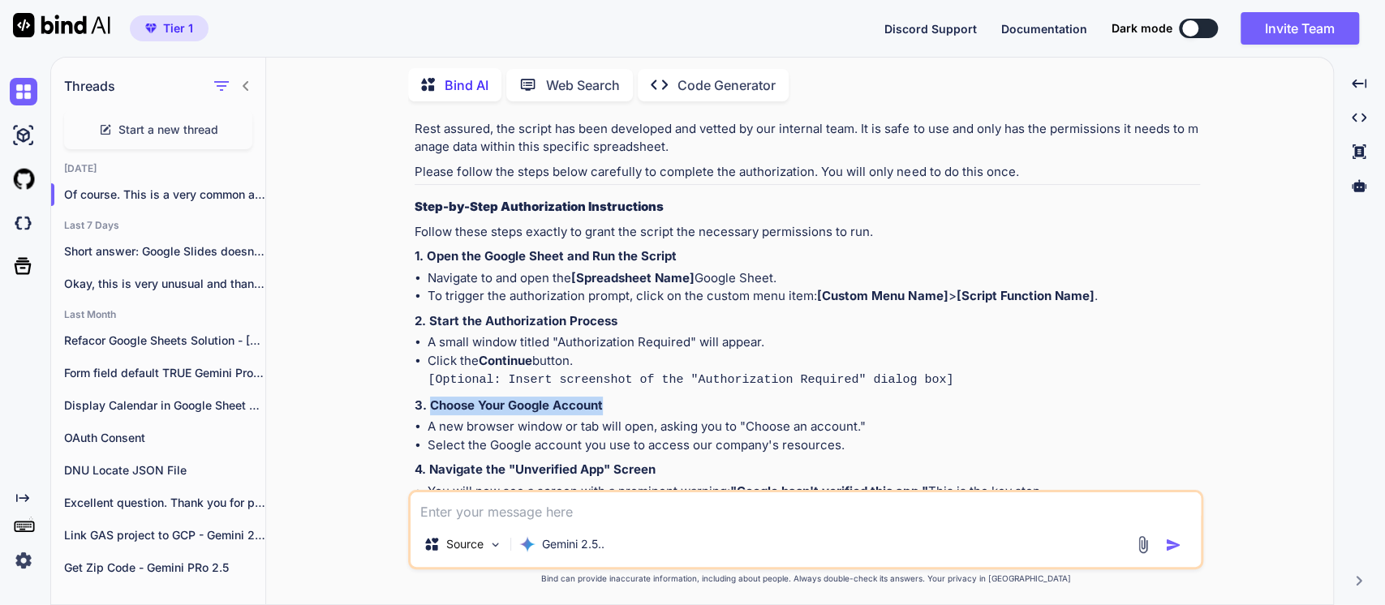
copy strong "Choose Your Google Account"
click at [588, 464] on strong "4. Navigate the "Unverified App" Screen" at bounding box center [534, 469] width 241 height 15
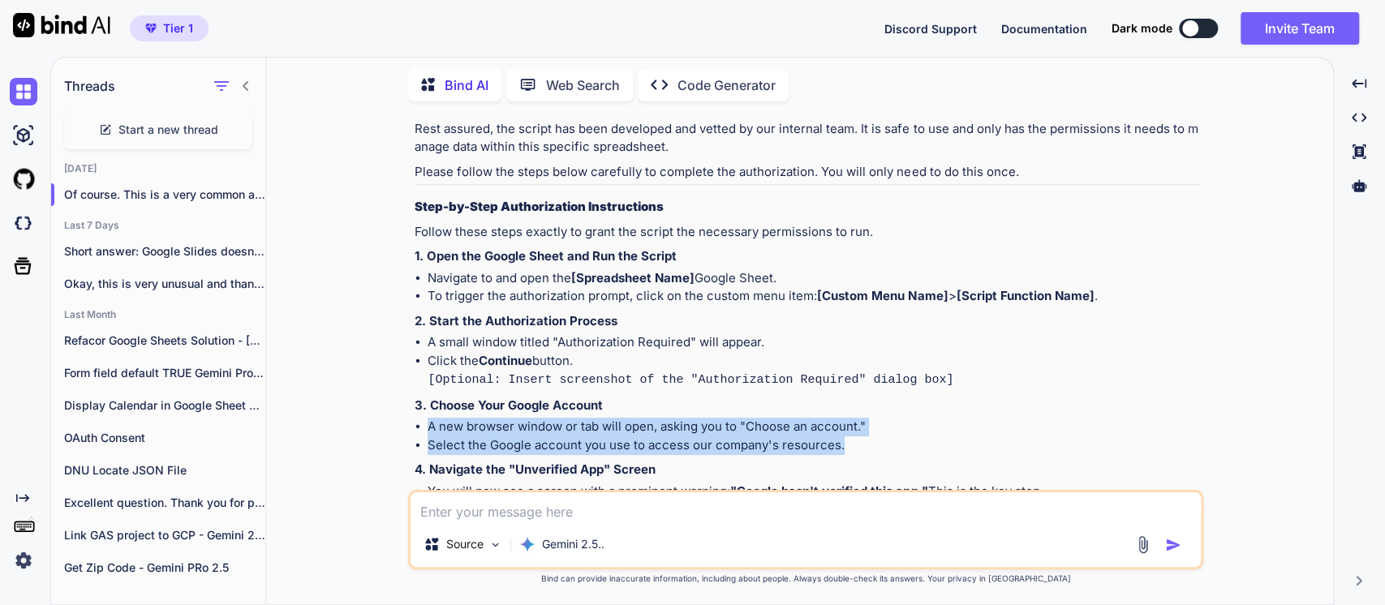
drag, startPoint x: 843, startPoint y: 444, endPoint x: 426, endPoint y: 432, distance: 417.0
click at [426, 432] on ul "A new browser window or tab will open, asking you to "Choose an account." Selec…" at bounding box center [806, 436] width 785 height 36
copy ul "A new browser window or tab will open, asking you to "Choose an account." Selec…"
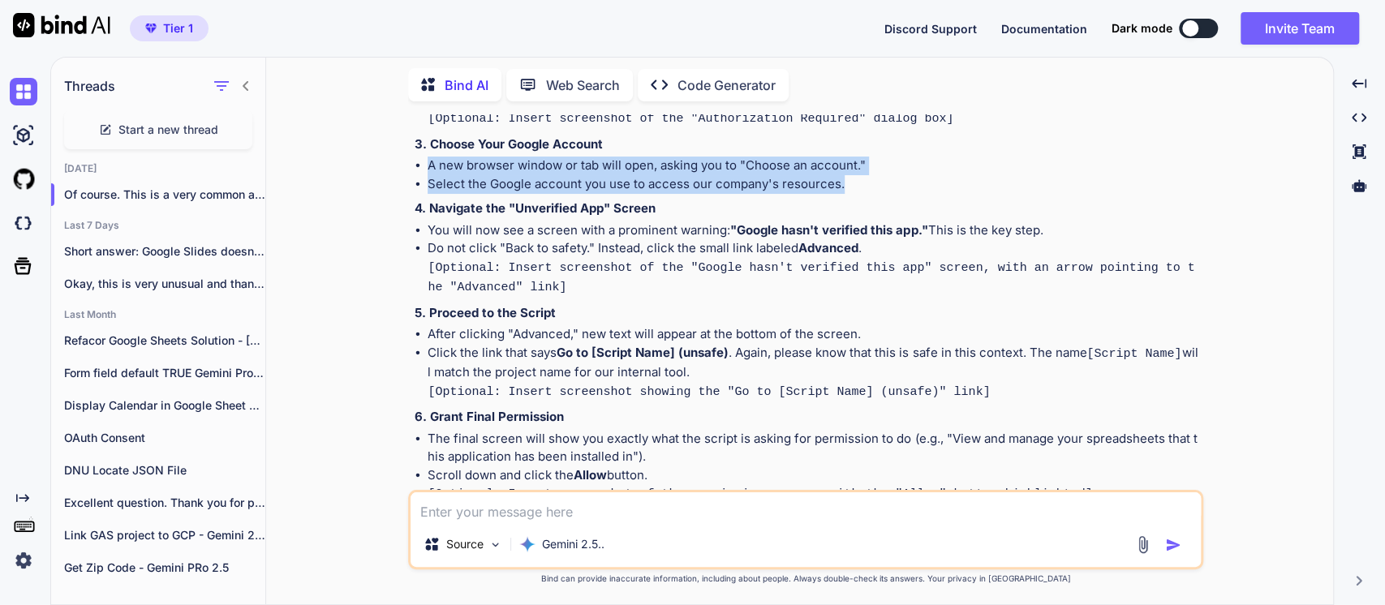
scroll to position [811, 0]
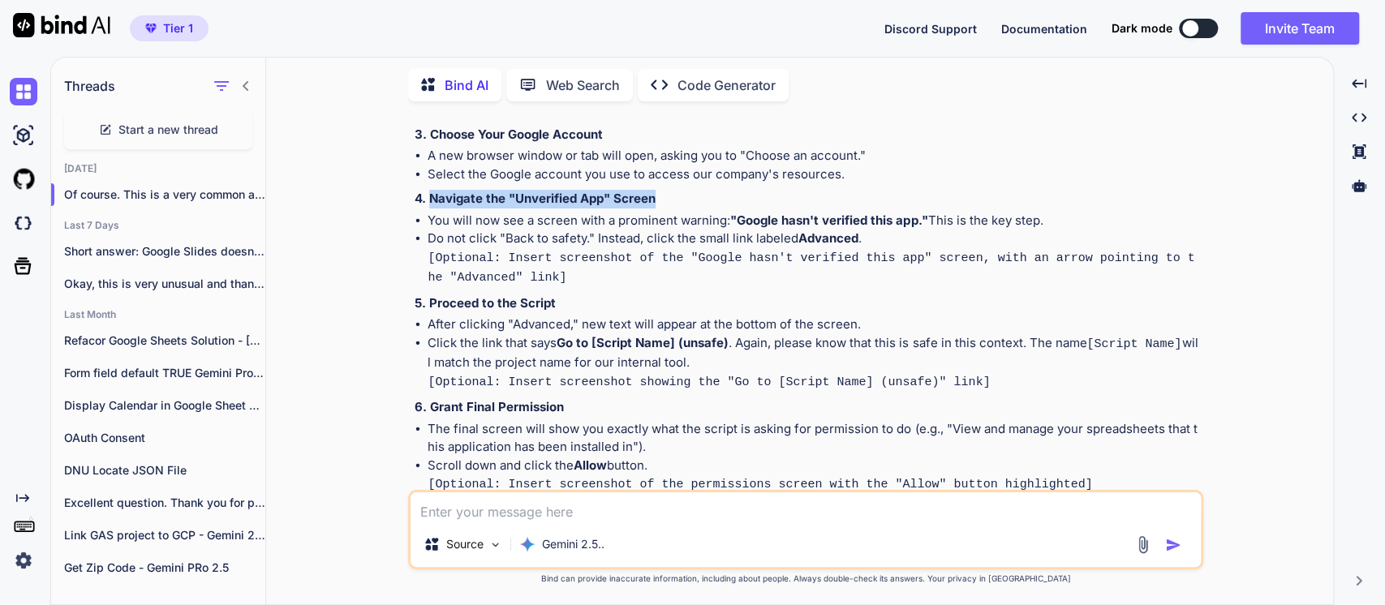
drag, startPoint x: 660, startPoint y: 192, endPoint x: 430, endPoint y: 199, distance: 230.4
click at [430, 199] on p "4. Navigate the "Unverified App" Screen" at bounding box center [806, 199] width 785 height 19
copy strong "Navigate the "Unverified App" Screen"
click at [553, 348] on p "Click the link that says Go to [Script Name] (unsafe) . Again, please know that…" at bounding box center [813, 353] width 772 height 38
click at [802, 336] on p "Click the link that says Go to [Script Name] (unsafe) . Again, please know that…" at bounding box center [813, 353] width 772 height 38
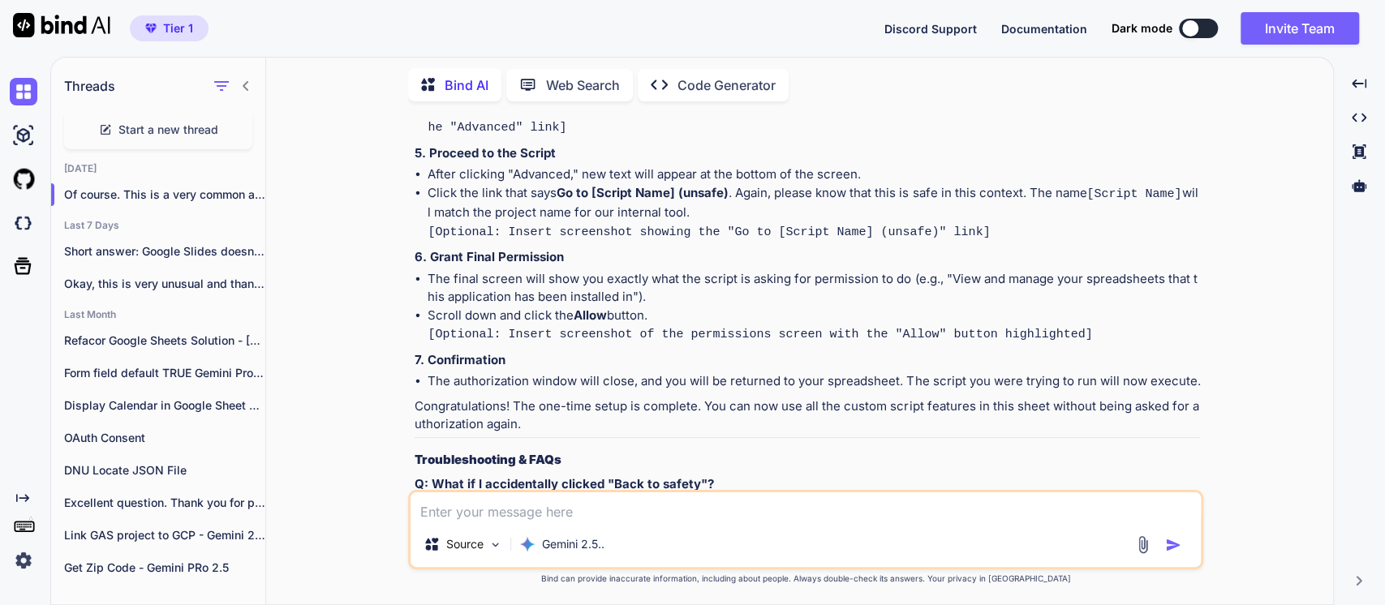
scroll to position [450, 0]
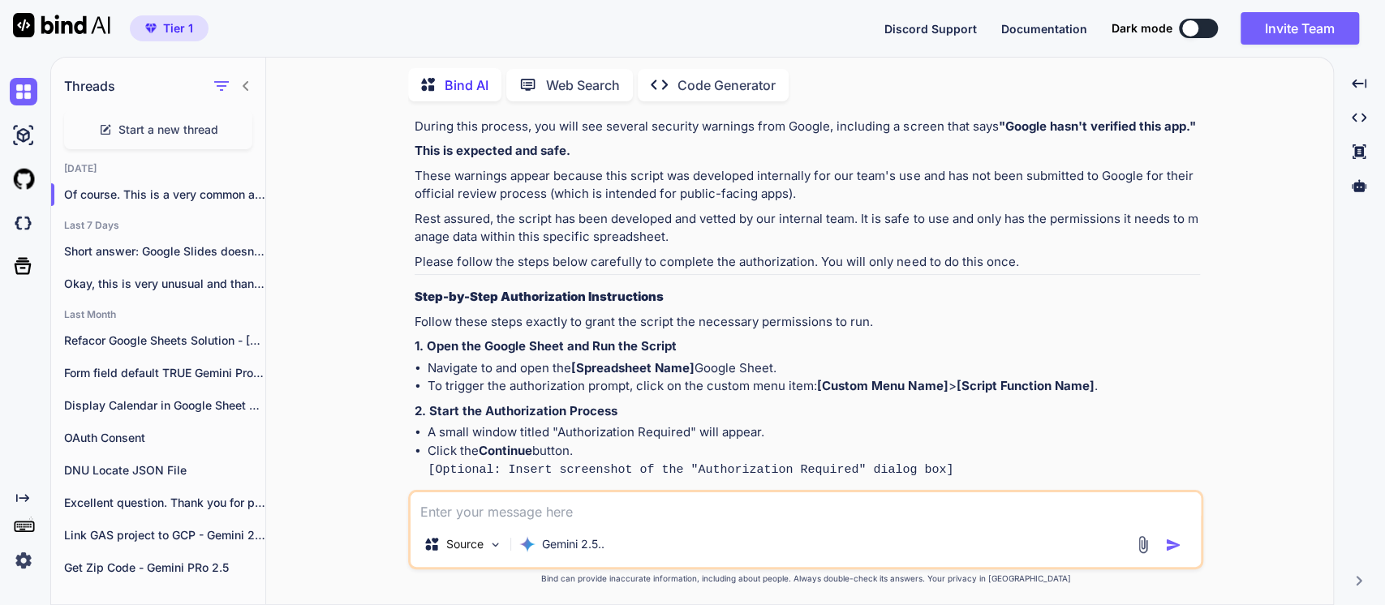
click at [490, 409] on strong "2. Start the Authorization Process" at bounding box center [515, 410] width 203 height 15
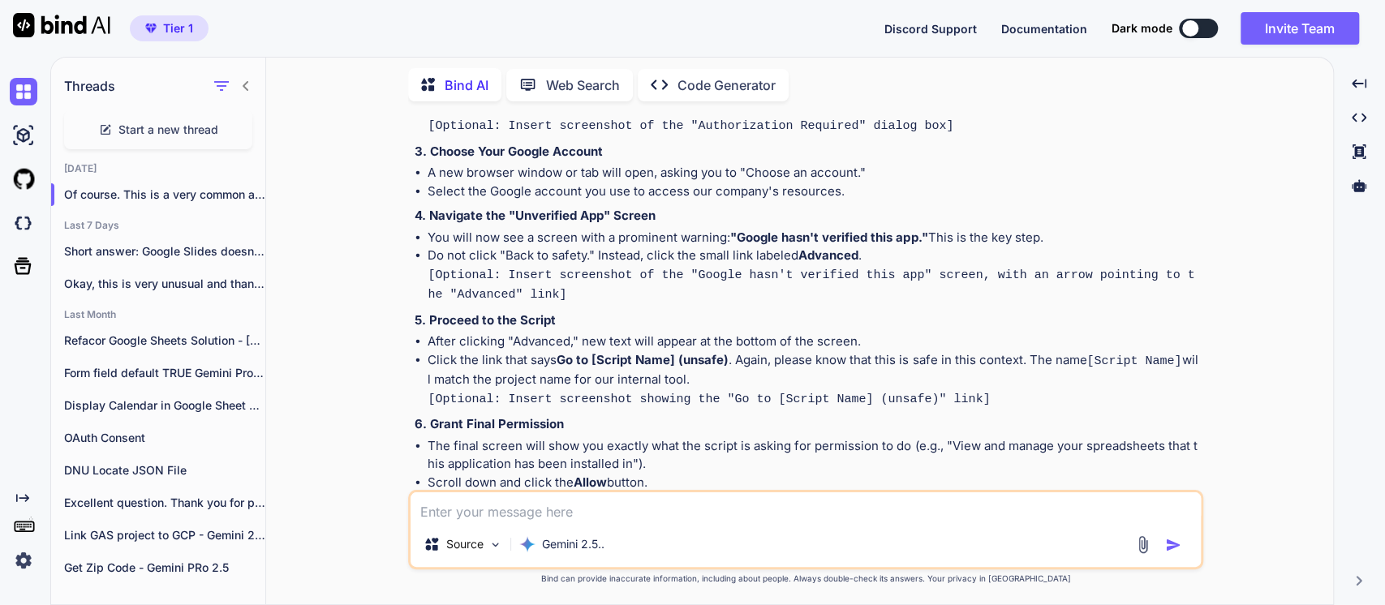
scroll to position [991, 0]
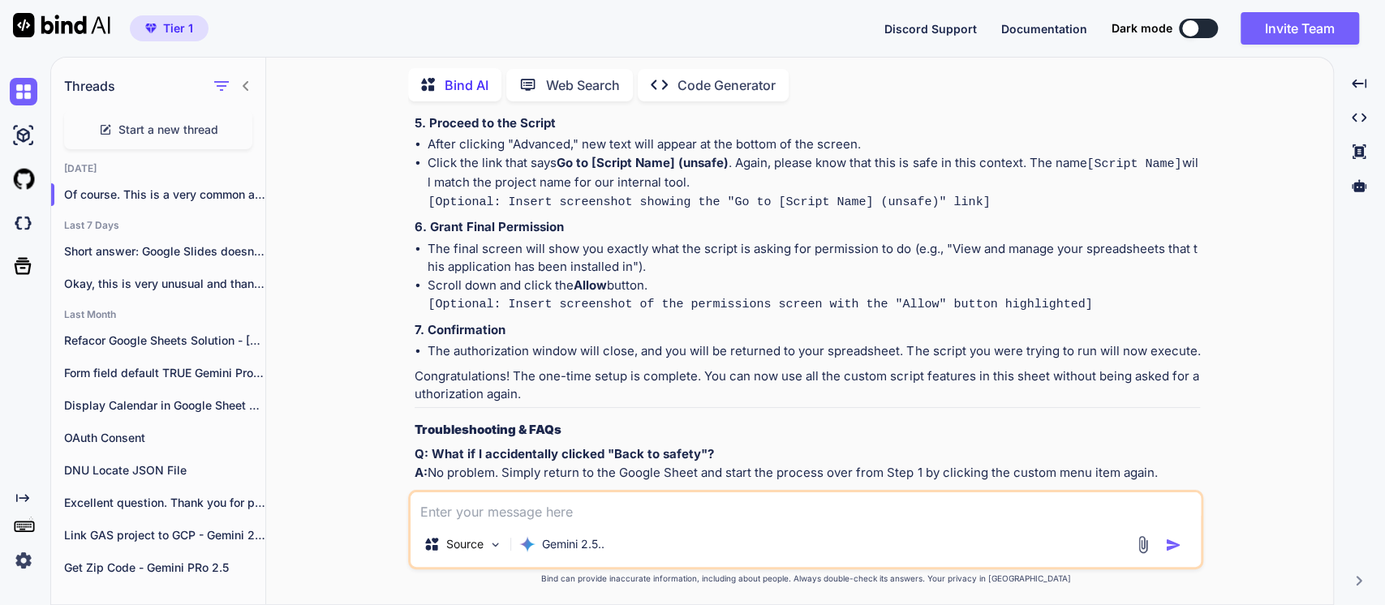
click at [564, 321] on p "7. Confirmation" at bounding box center [806, 330] width 785 height 19
click at [594, 342] on li "The authorization window will close, and you will be returned to your spreadshe…" at bounding box center [813, 351] width 772 height 19
click at [638, 367] on p "Congratulations! The one-time setup is complete. You can now use all the custom…" at bounding box center [806, 385] width 785 height 36
click at [504, 299] on code "[Optional: Insert screenshot of the permissions screen with the "Allow" button …" at bounding box center [759, 305] width 664 height 14
click at [749, 298] on code "[Optional: Insert screenshot of the permissions screen with the "Allow" button …" at bounding box center [759, 305] width 664 height 14
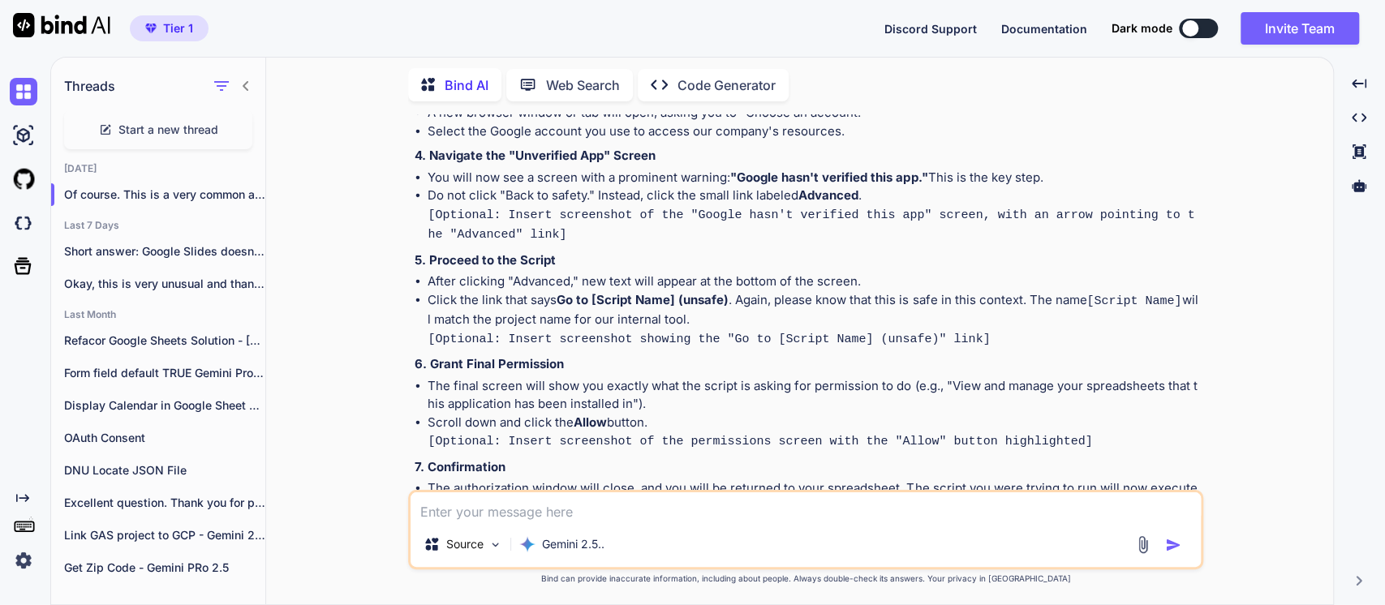
scroll to position [811, 0]
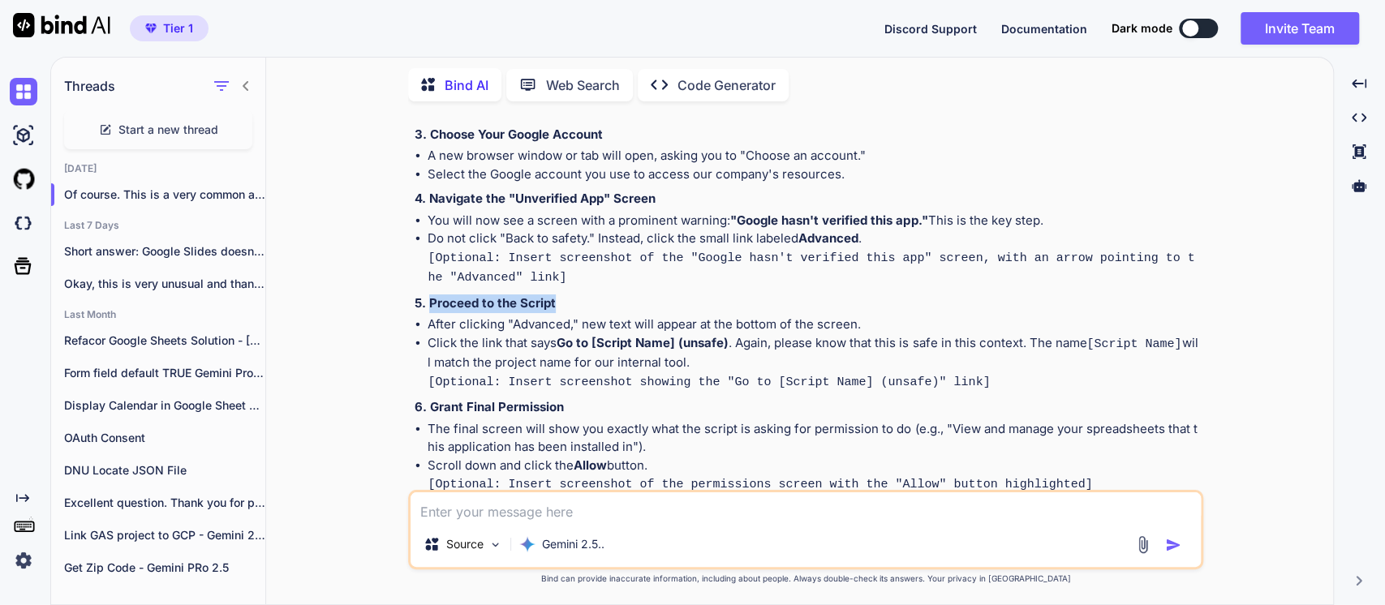
drag, startPoint x: 564, startPoint y: 294, endPoint x: 429, endPoint y: 303, distance: 134.9
click at [429, 303] on p "5. Proceed to the Script" at bounding box center [806, 303] width 785 height 19
copy strong "Proceed to the Script"
drag, startPoint x: 577, startPoint y: 401, endPoint x: 422, endPoint y: 381, distance: 156.2
click at [429, 398] on p "6. Grant Final Permission" at bounding box center [806, 407] width 785 height 19
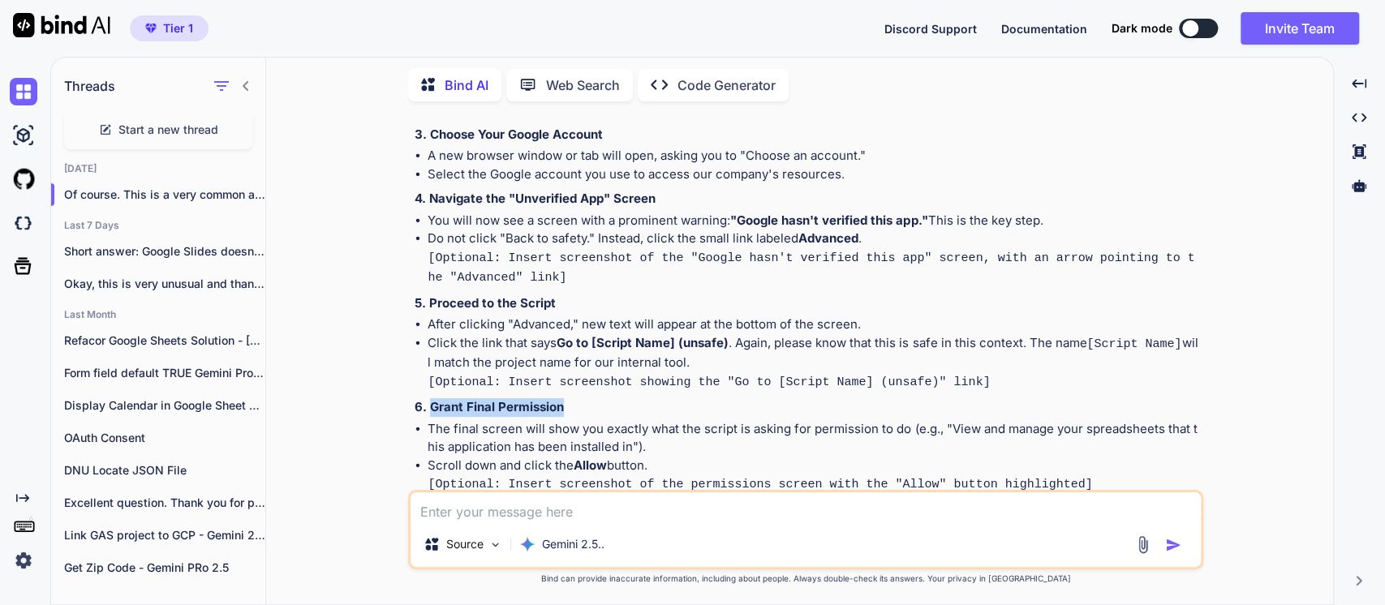
copy strong "Grant Final Permission"
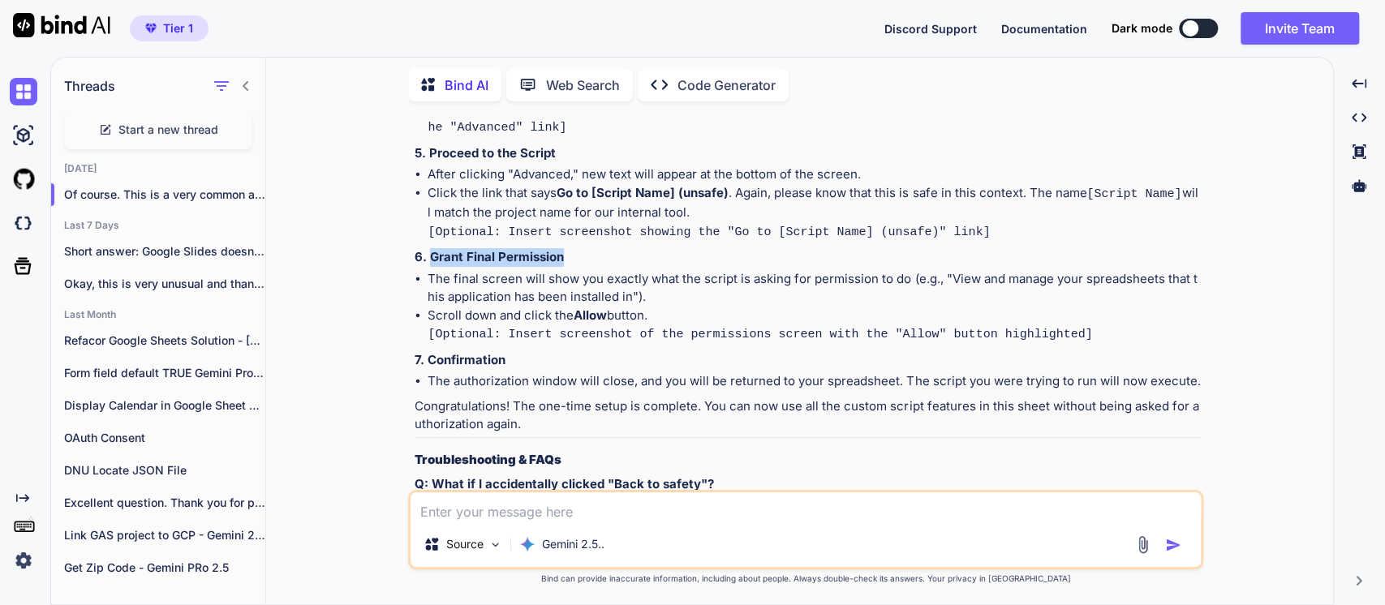
scroll to position [991, 0]
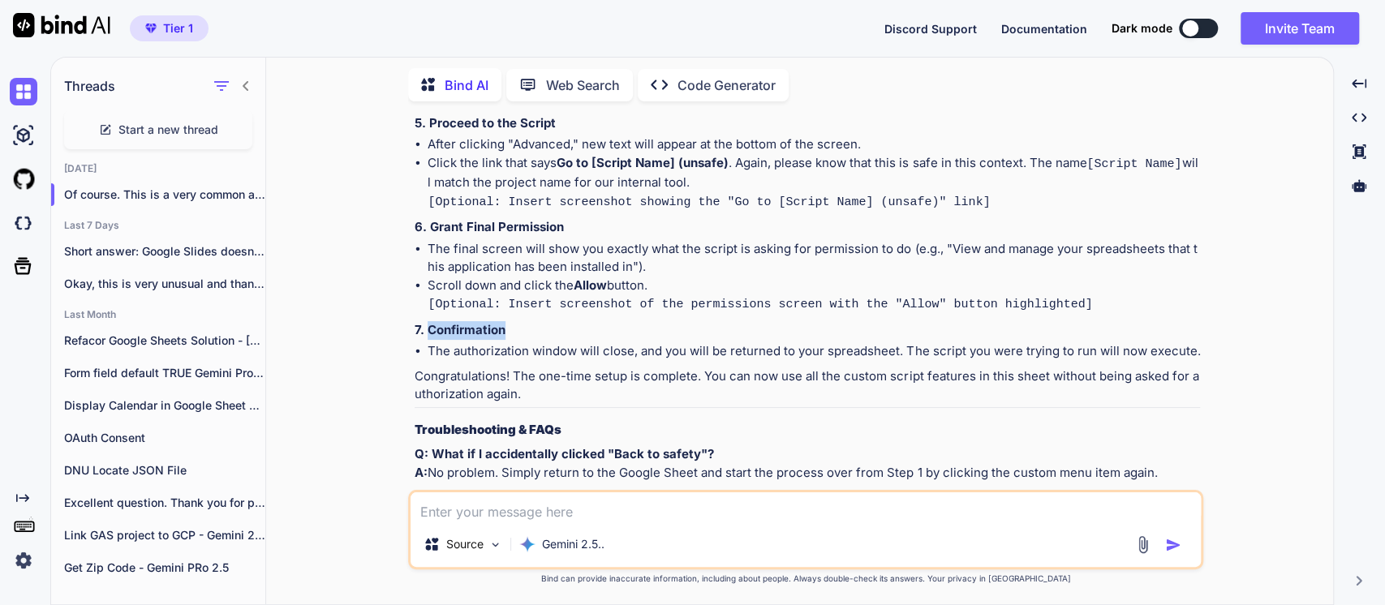
drag, startPoint x: 515, startPoint y: 319, endPoint x: 428, endPoint y: 328, distance: 87.2
click at [428, 328] on p "7. Confirmation" at bounding box center [806, 330] width 785 height 19
copy strong "Confirmation"
click at [1180, 342] on li "The authorization window will close, and you will be returned to your spreadshe…" at bounding box center [813, 351] width 772 height 19
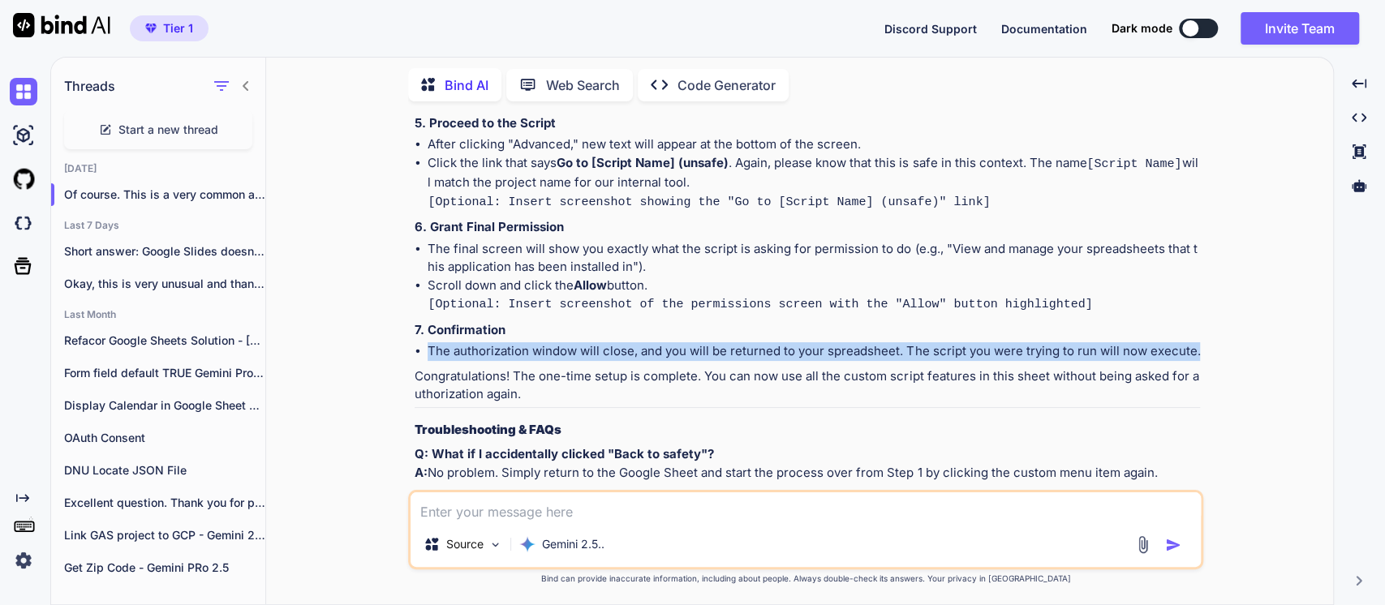
drag, startPoint x: 1193, startPoint y: 337, endPoint x: 415, endPoint y: 346, distance: 777.9
click at [427, 346] on li "The authorization window will close, and you will be returned to your spreadshe…" at bounding box center [813, 351] width 772 height 19
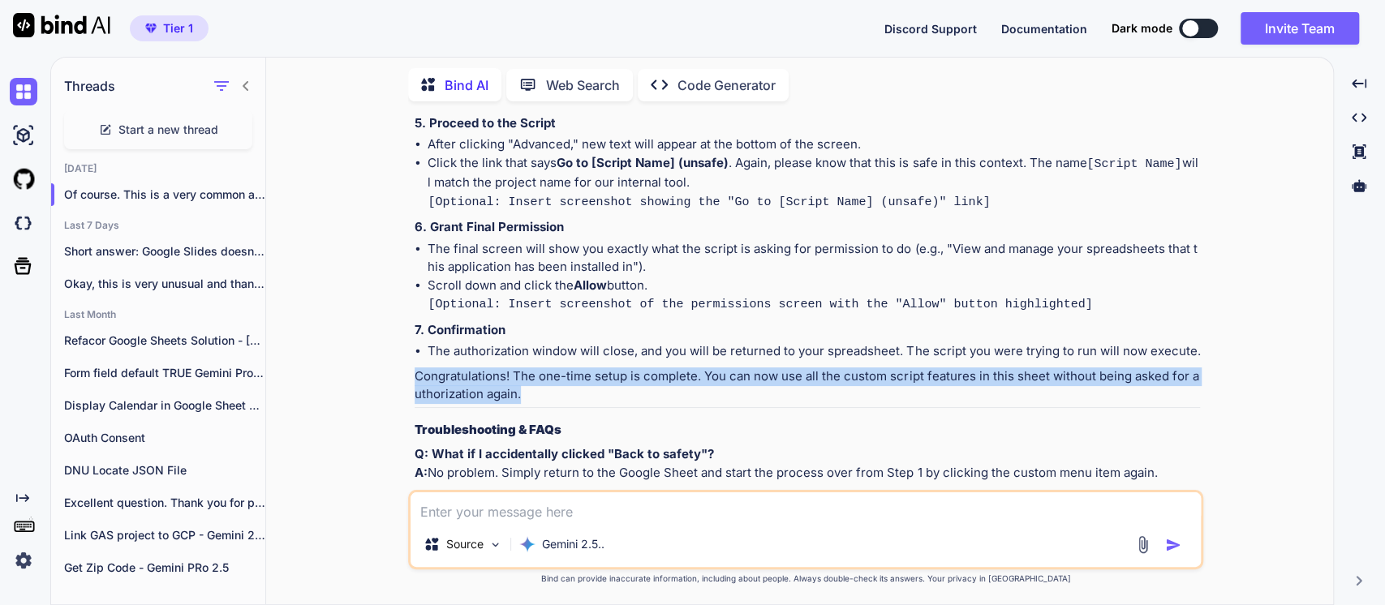
drag, startPoint x: 534, startPoint y: 391, endPoint x: 382, endPoint y: 363, distance: 155.0
click at [383, 368] on div "You You are a professional copywriter specializing in writing instructional con…" at bounding box center [806, 359] width 1054 height 490
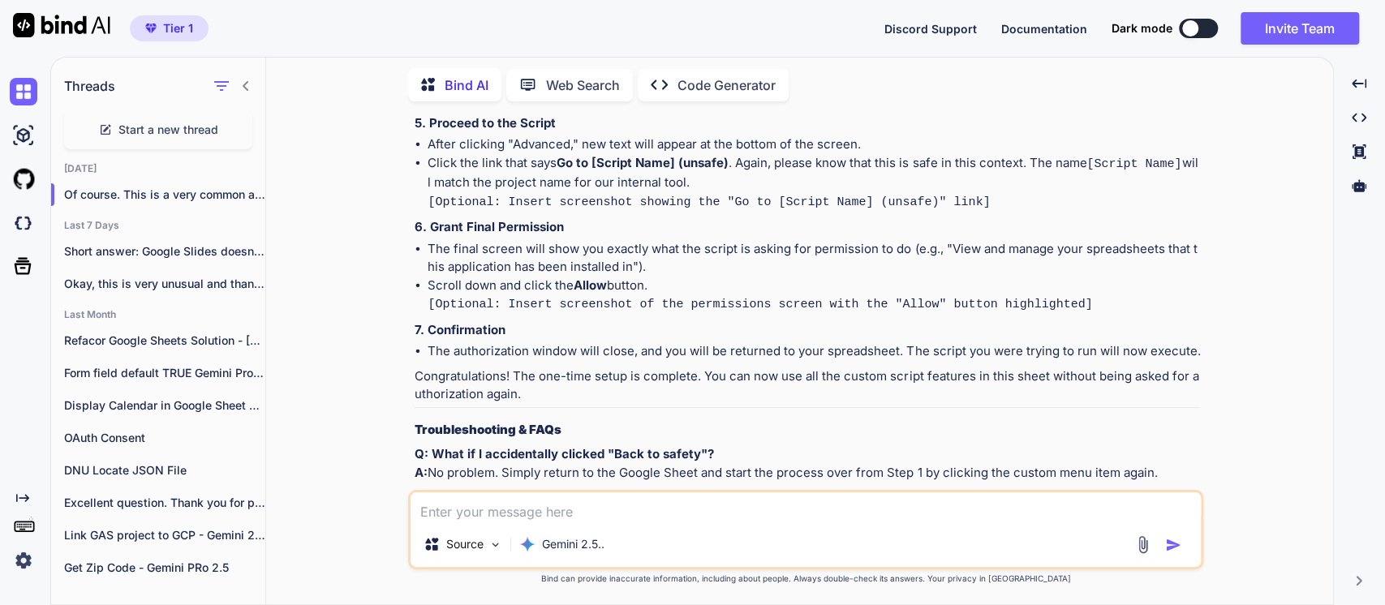
click at [678, 446] on strong "Q: What if I accidentally clicked "Back to safety"?" at bounding box center [563, 453] width 299 height 15
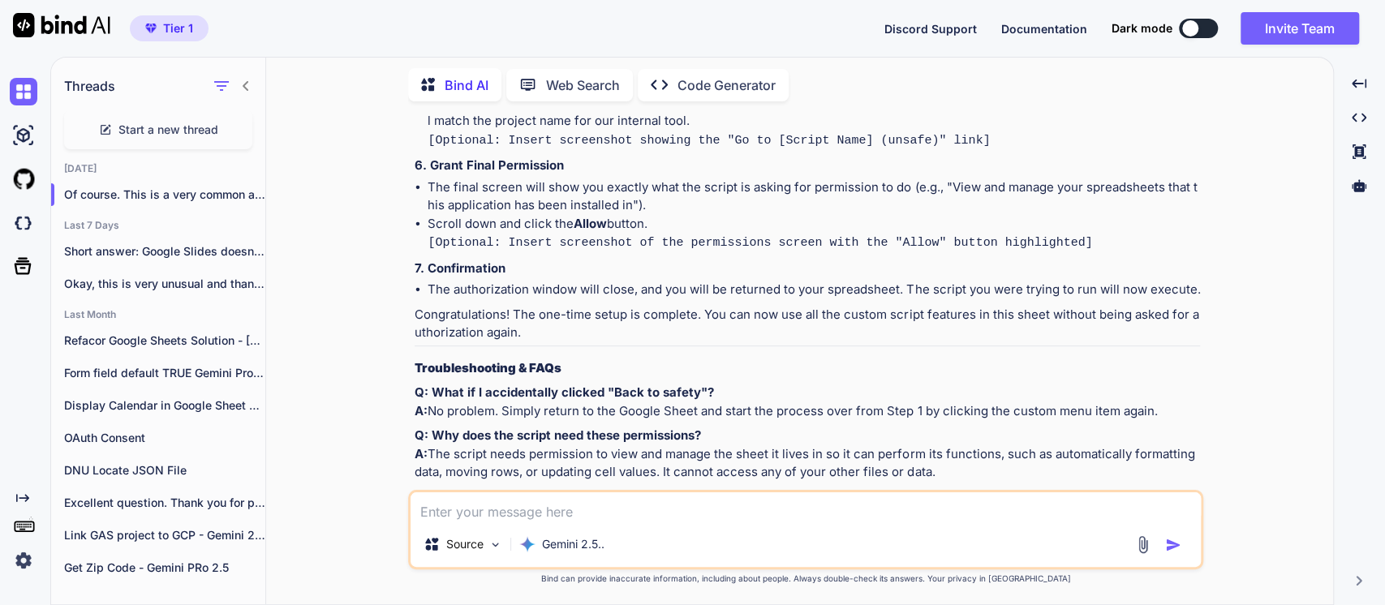
scroll to position [1148, 0]
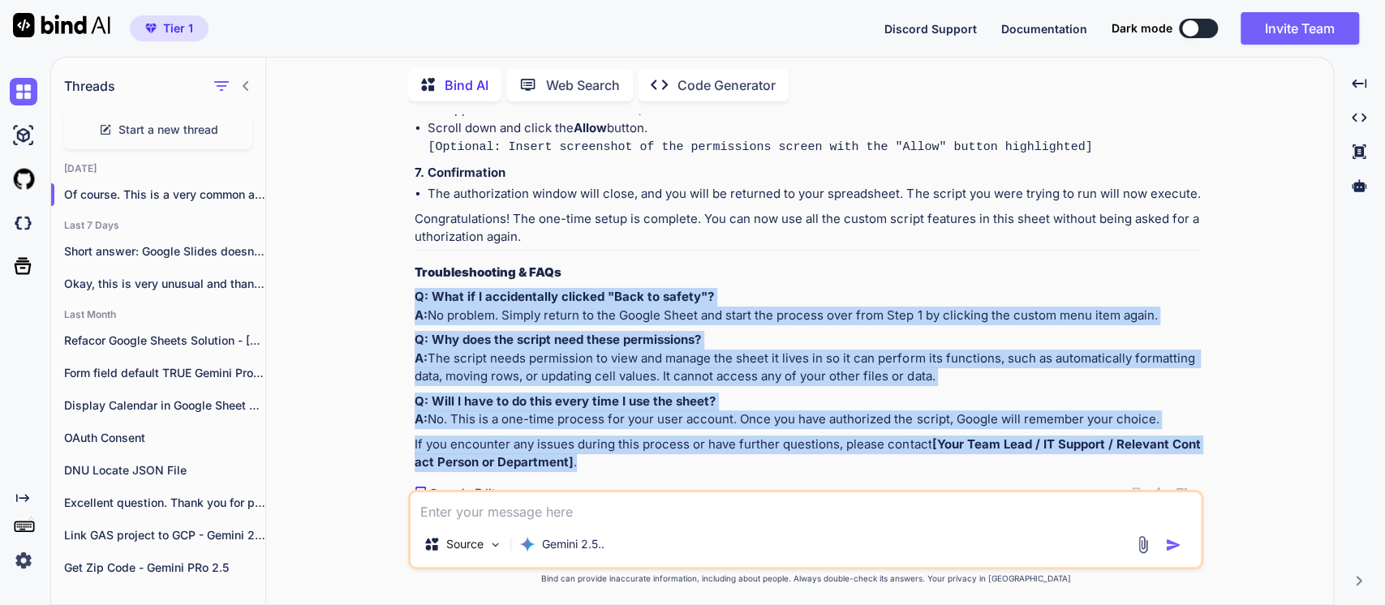
drag, startPoint x: 593, startPoint y: 446, endPoint x: 326, endPoint y: 290, distance: 309.0
click at [326, 290] on div "You You are a professional copywriter specializing in writing instructional con…" at bounding box center [806, 359] width 1054 height 490
click at [414, 258] on div "You You are a professional copywriter specializing in writing instructional con…" at bounding box center [807, 302] width 792 height 376
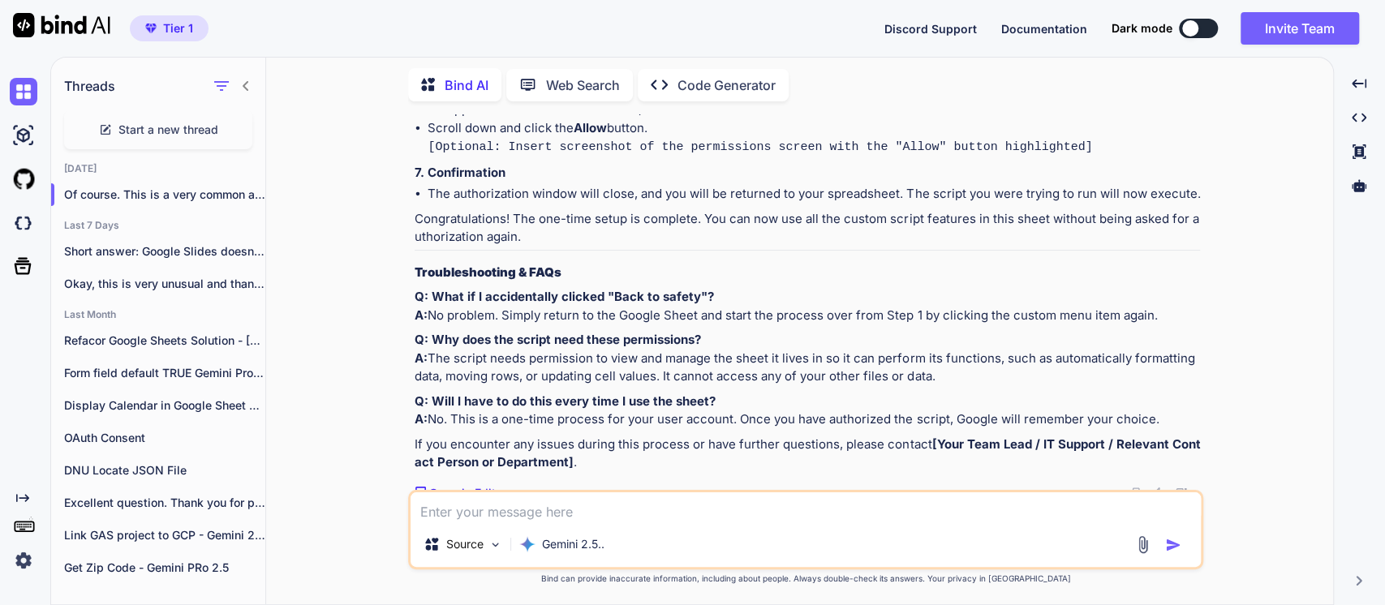
click at [470, 225] on p "Congratulations! The one-time setup is complete. You can now use all the custom…" at bounding box center [806, 228] width 785 height 36
